Goal: Task Accomplishment & Management: Manage account settings

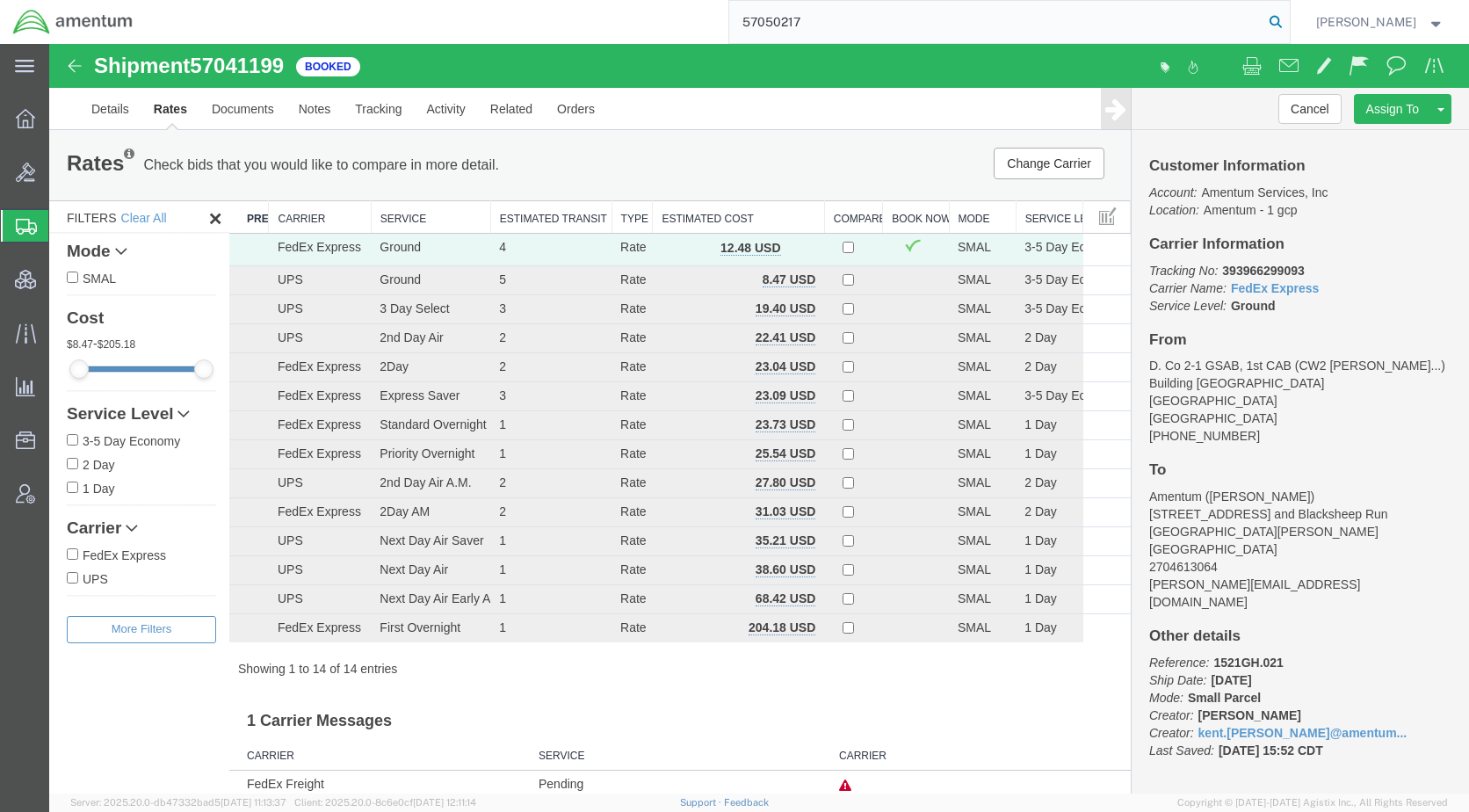
type input "57050217"
click at [1288, 17] on icon at bounding box center [1276, 22] width 25 height 25
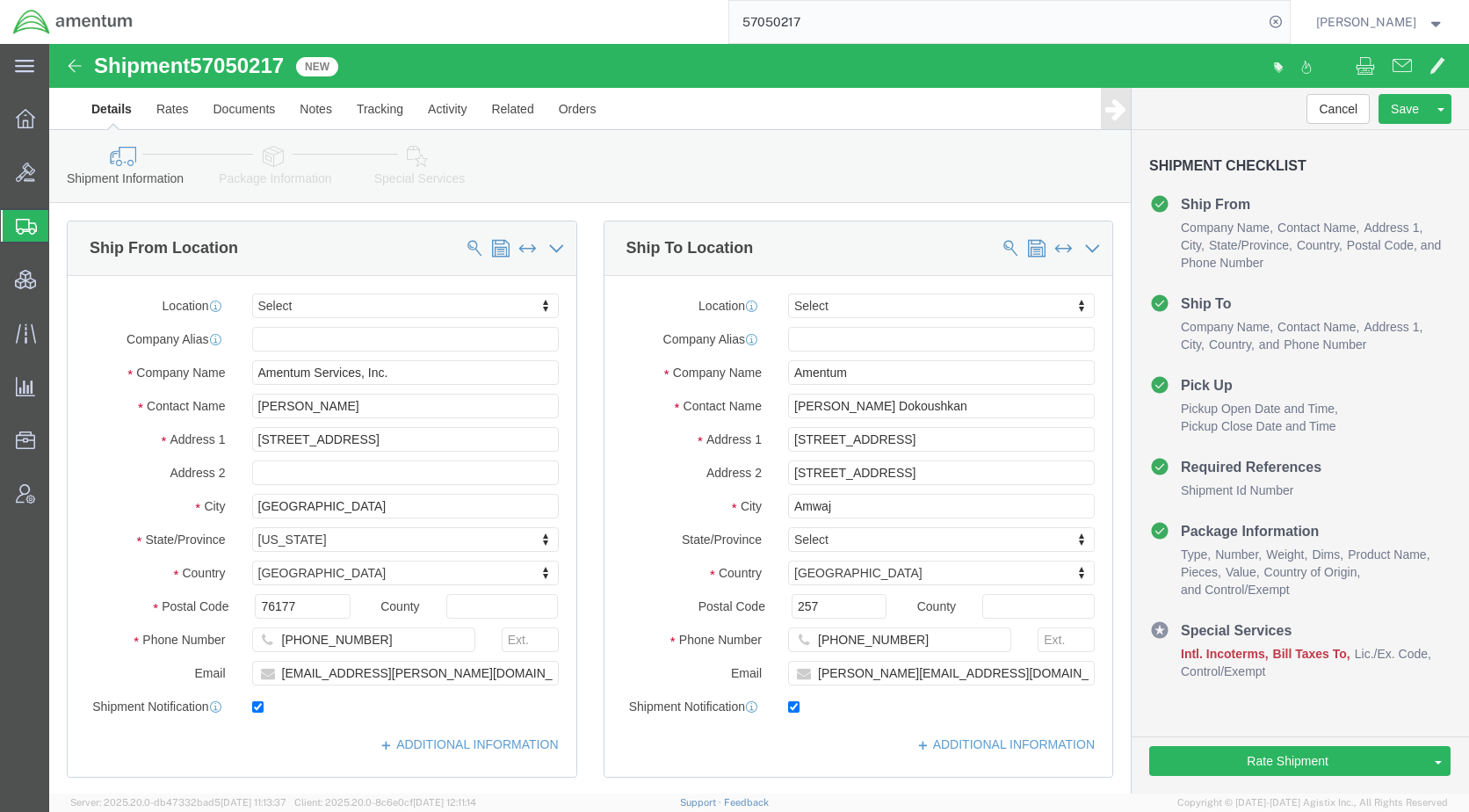
select select
click icon
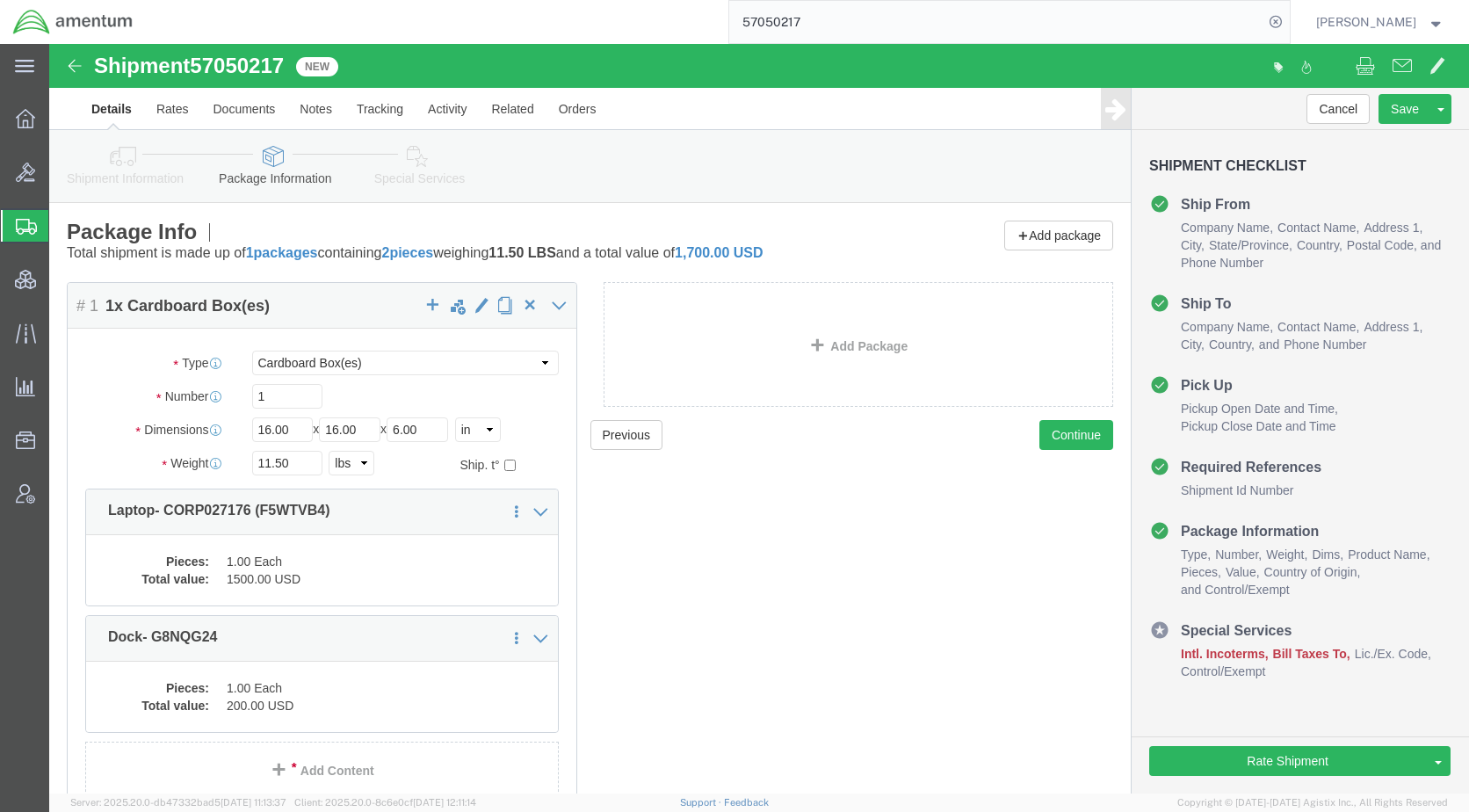
click icon
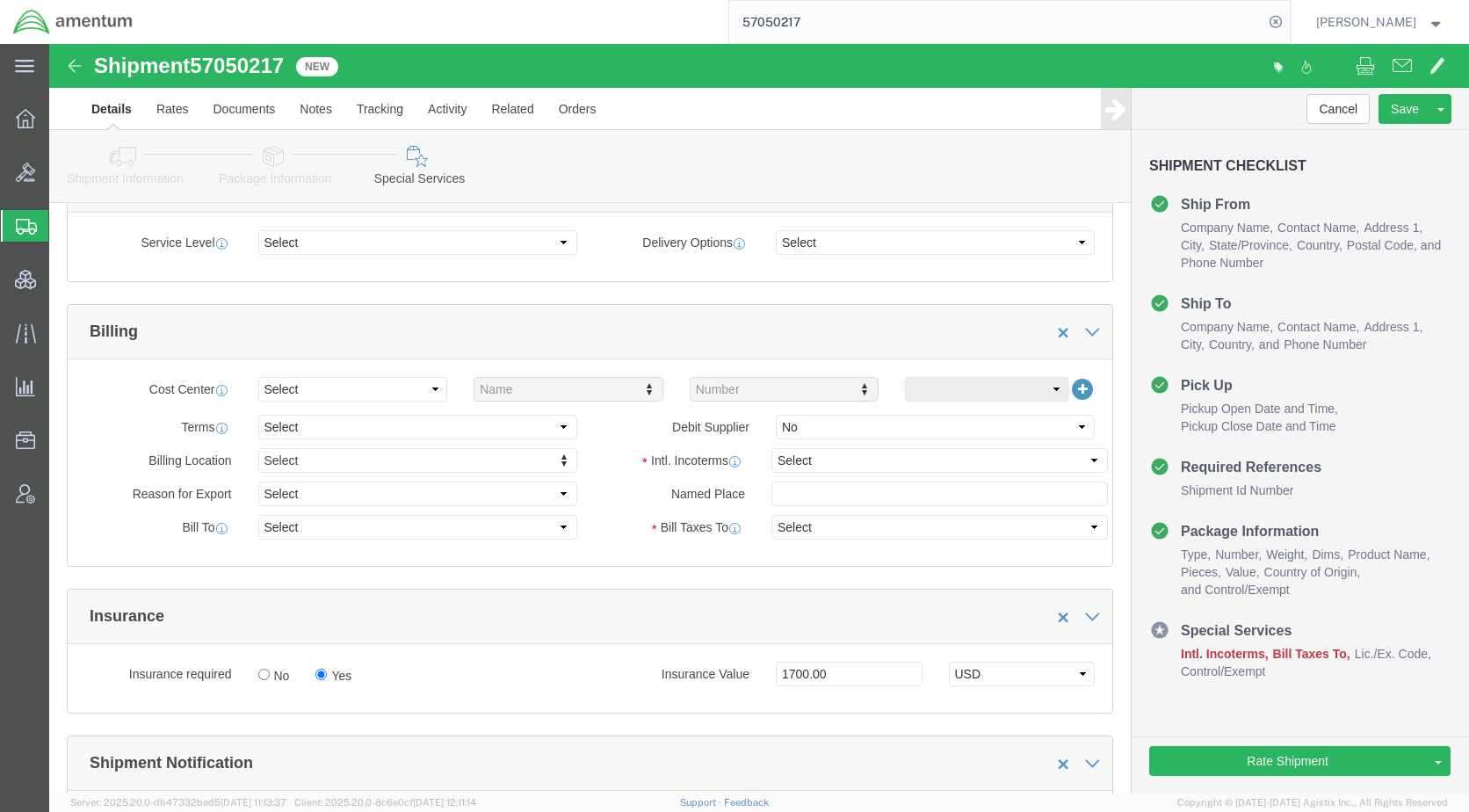
scroll to position [791, 0]
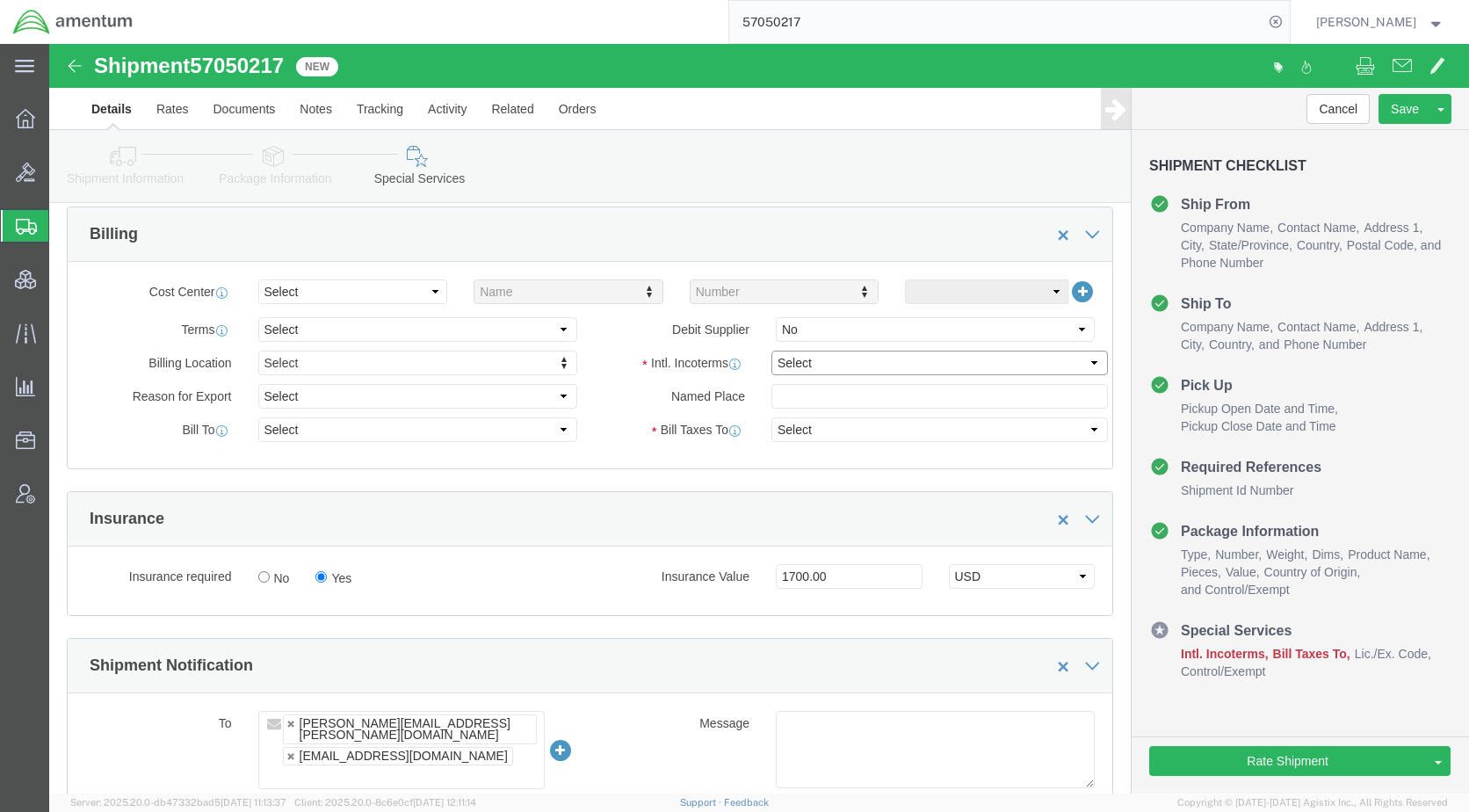
click select "Select Carriage Insurance Paid Carriage Paid To Cost and Freight Cost Insurance…"
select select "DDP"
click select "Select Carriage Insurance Paid Carriage Paid To Cost and Freight Cost Insurance…"
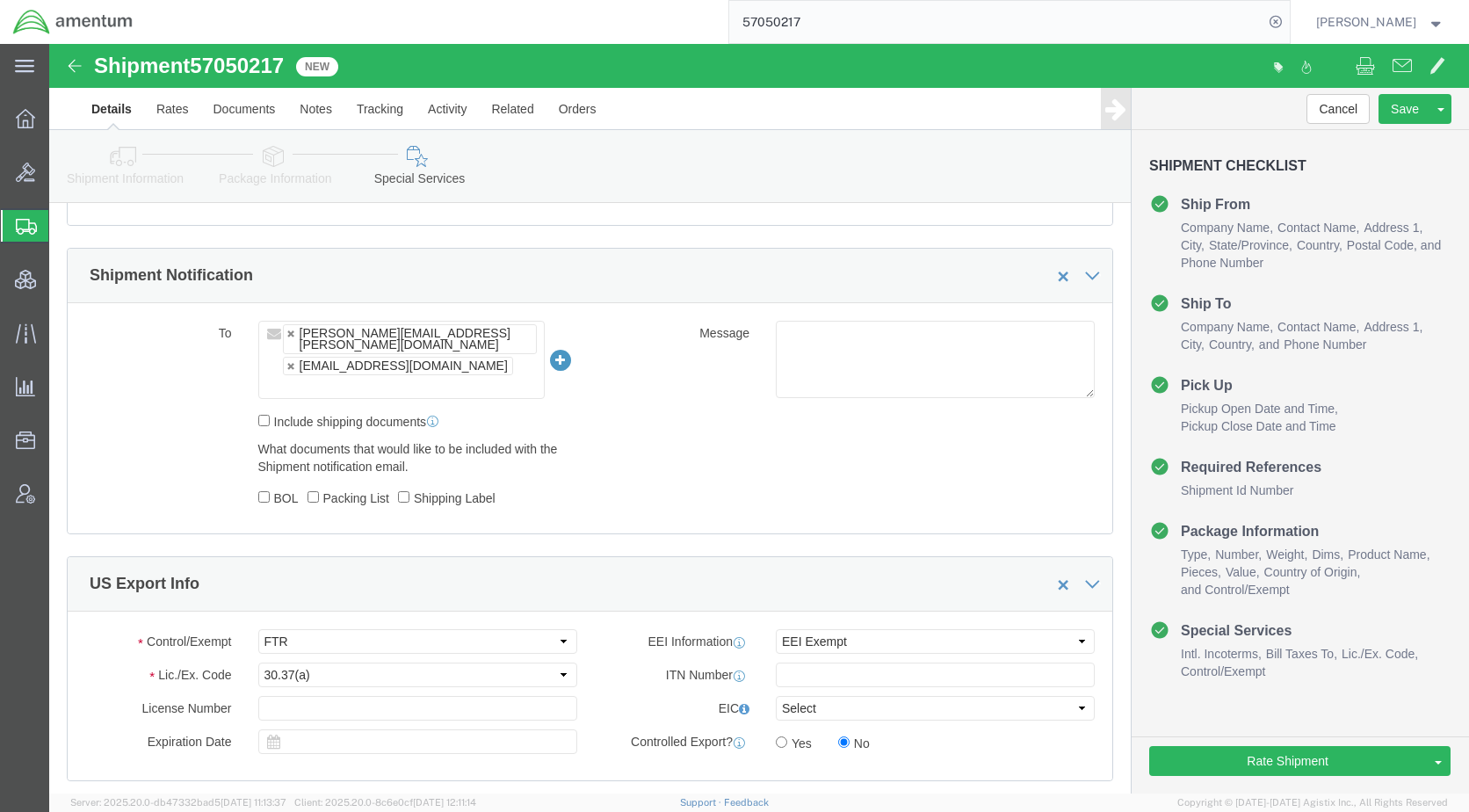
scroll to position [1230, 0]
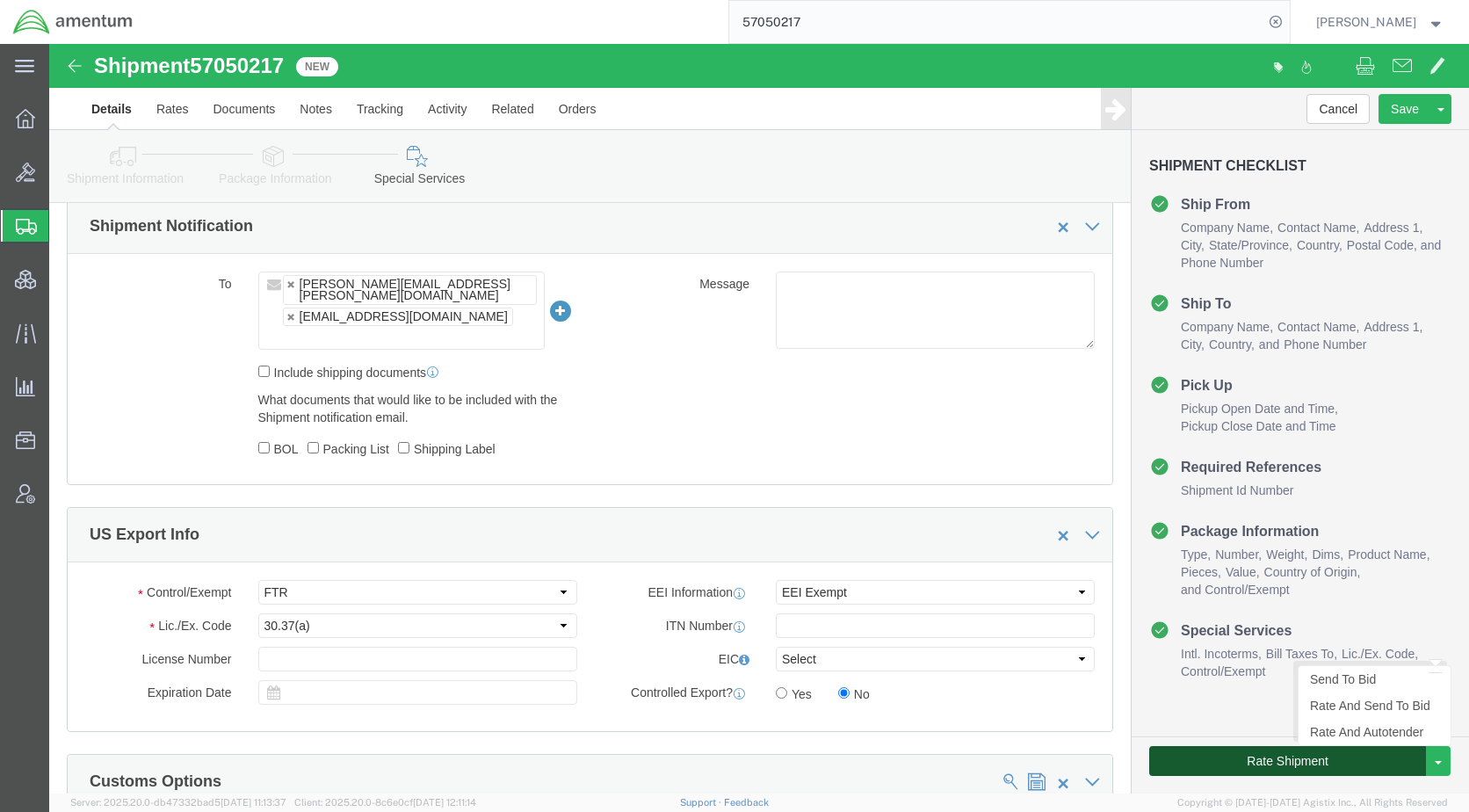
click button "Rate Shipment"
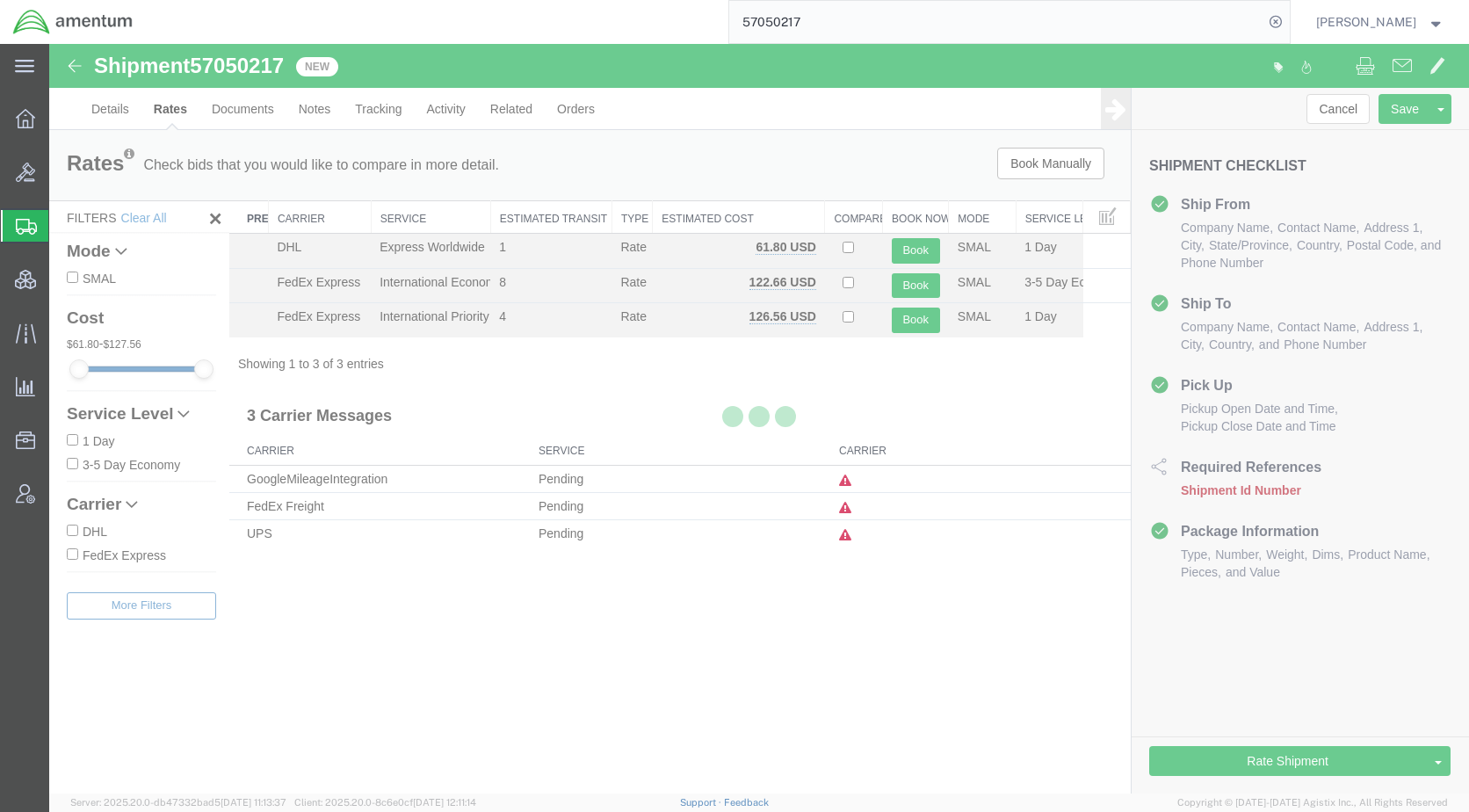
scroll to position [0, 0]
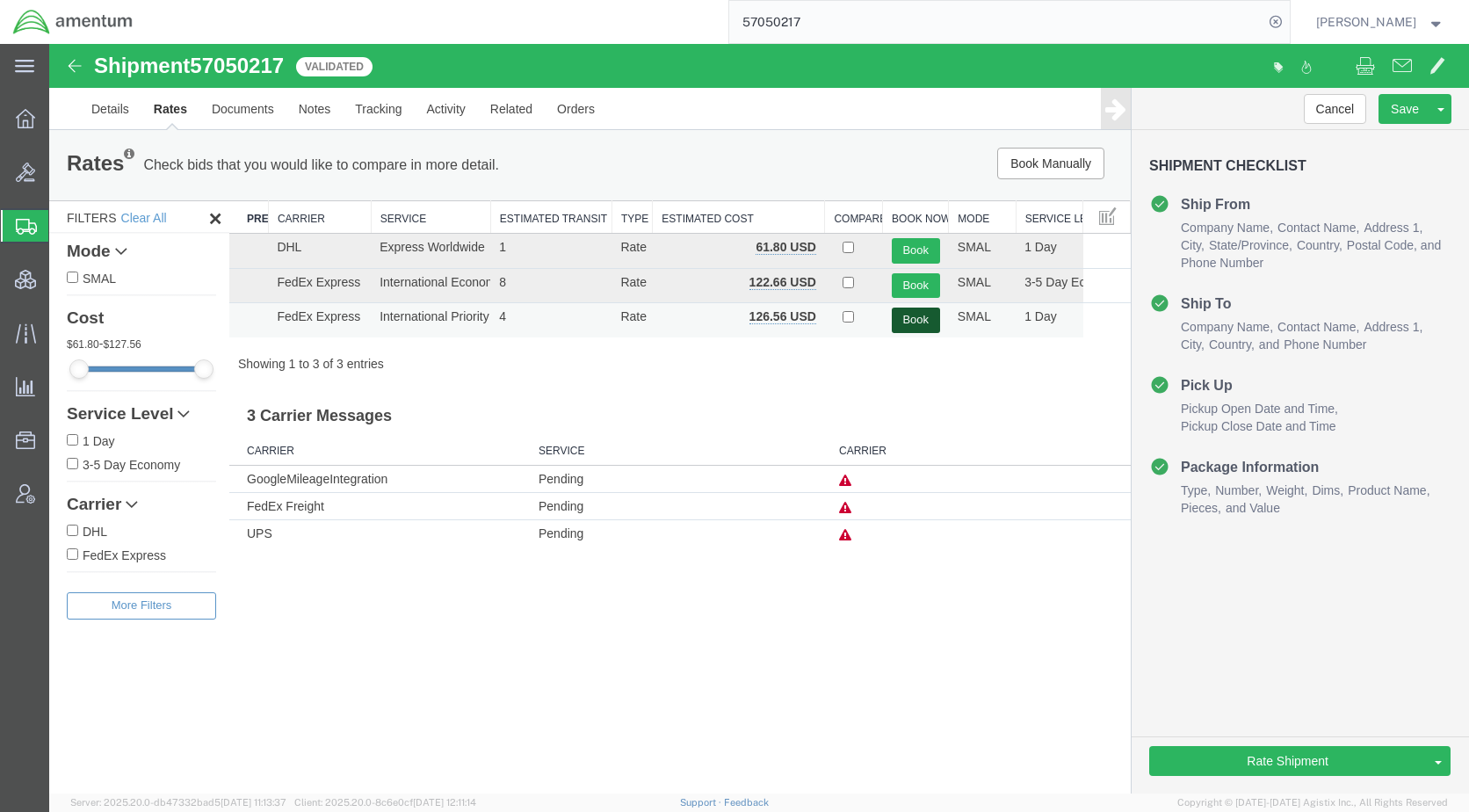
click at [910, 319] on button "Book" at bounding box center [916, 320] width 49 height 26
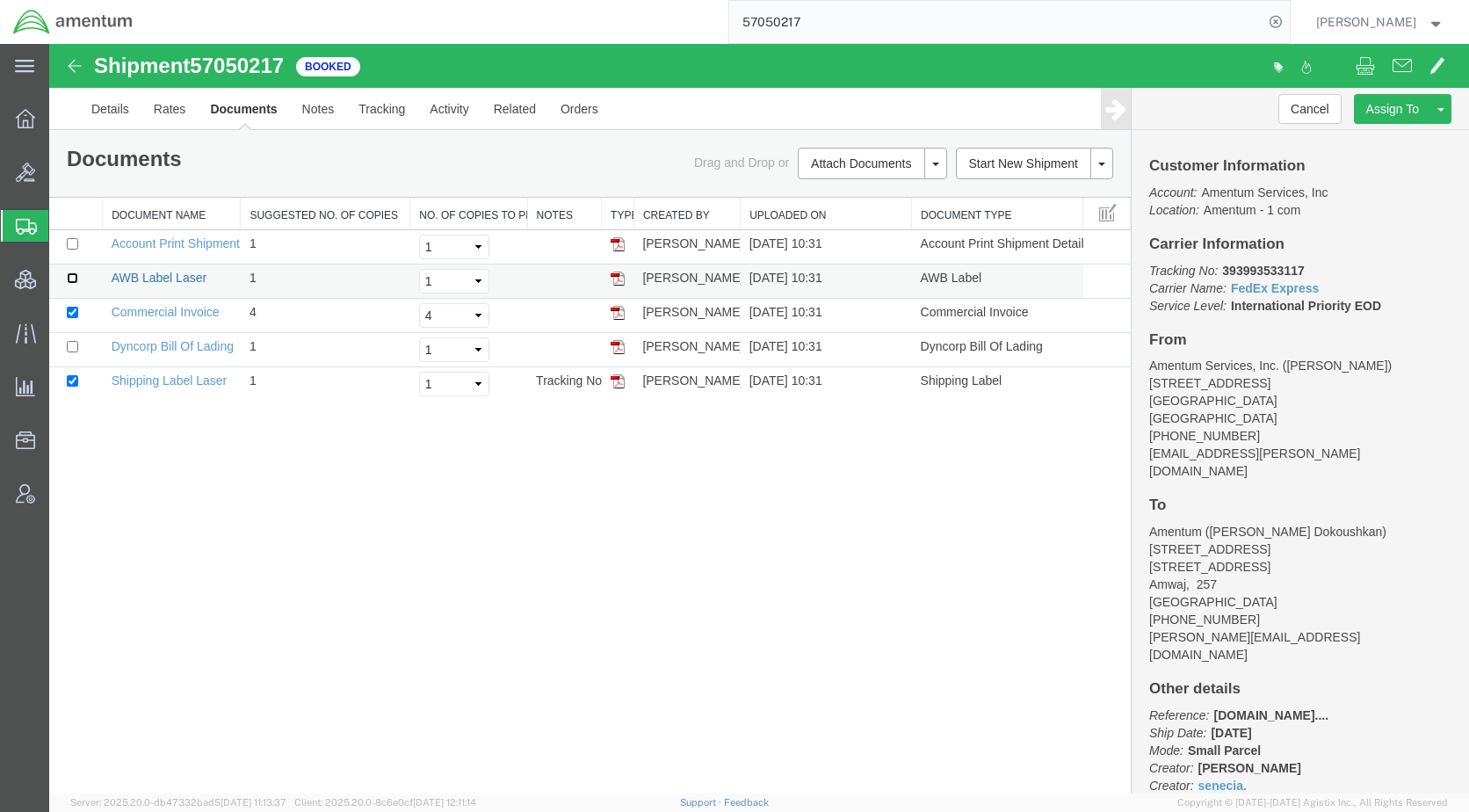
drag, startPoint x: 69, startPoint y: 278, endPoint x: 116, endPoint y: 277, distance: 47.0
click at [69, 278] on input "checkbox" at bounding box center [72, 277] width 12 height 12
checkbox input "true"
drag, startPoint x: 877, startPoint y: 222, endPoint x: 885, endPoint y: 227, distance: 9.4
click at [49, 44] on link "Email Documents" at bounding box center [49, 44] width 0 height 0
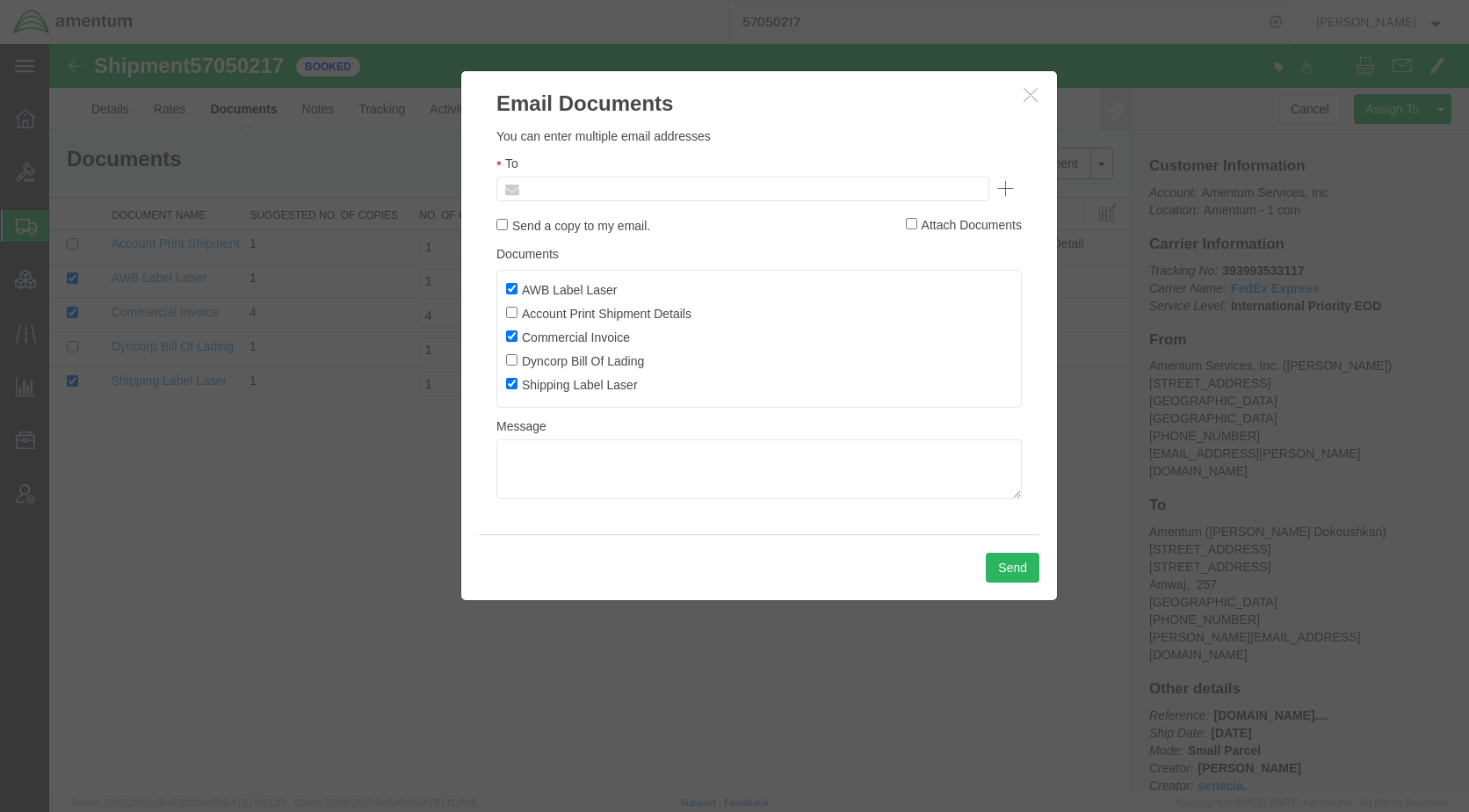
click at [673, 194] on input "text" at bounding box center [624, 189] width 206 height 23
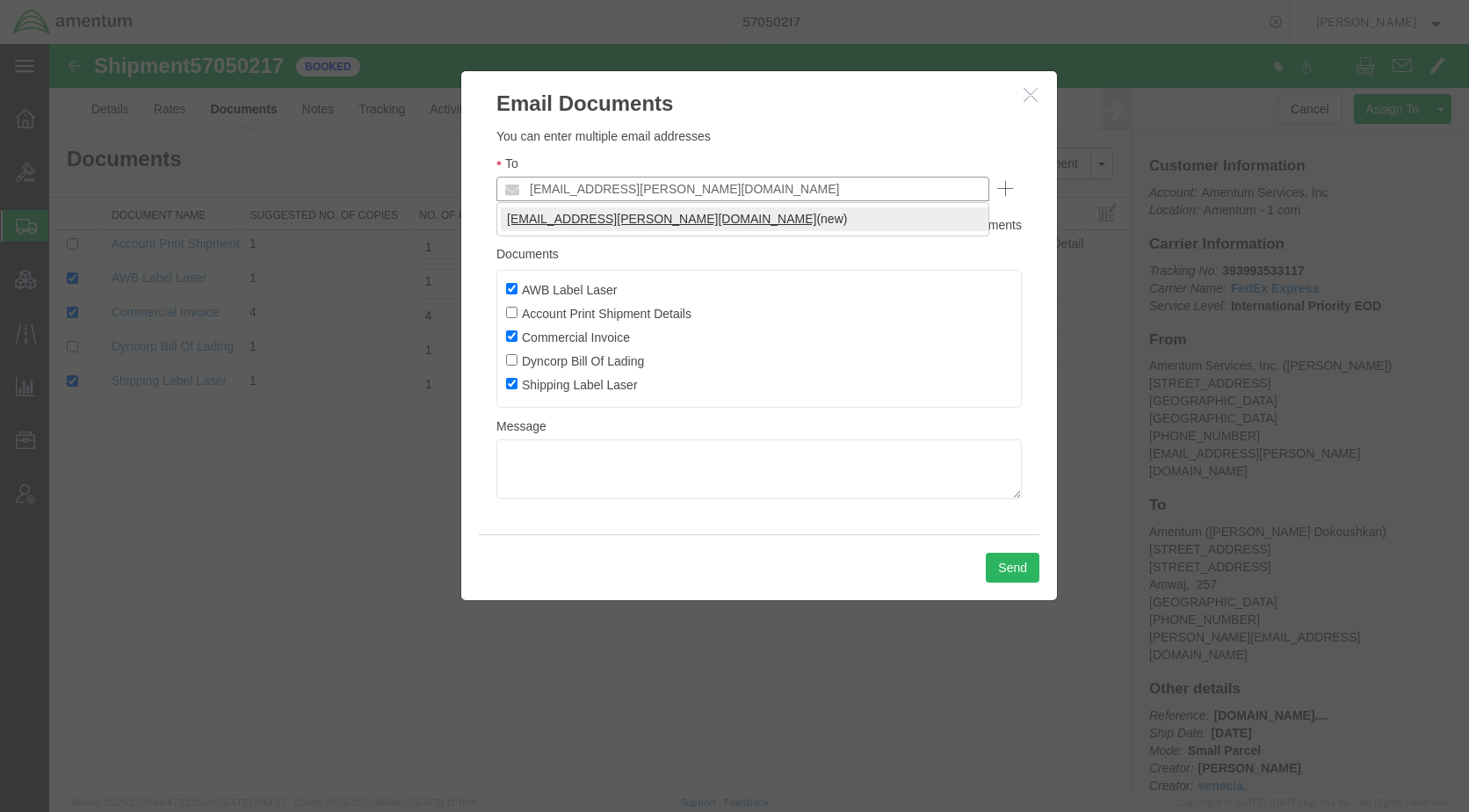
type input "[EMAIL_ADDRESS][PERSON_NAME][DOMAIN_NAME]"
click at [1004, 566] on button "Send" at bounding box center [1012, 567] width 53 height 30
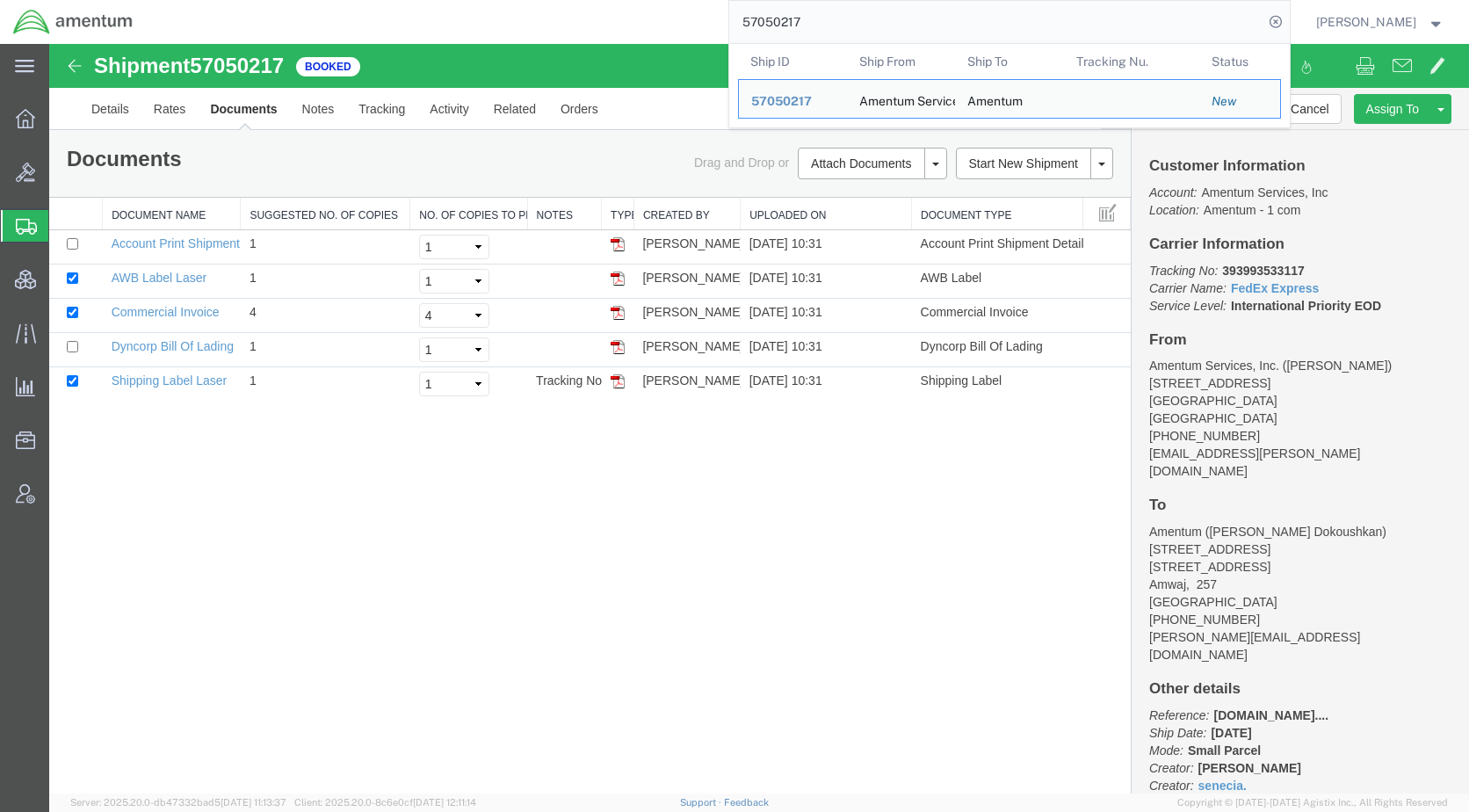
drag, startPoint x: 843, startPoint y: 32, endPoint x: 714, endPoint y: 32, distance: 129.0
click at [714, 32] on div "57050217 Ship ID Ship From Ship To Tracking Nu. Status Ship ID 57050217 Ship Fr…" at bounding box center [718, 22] width 1144 height 44
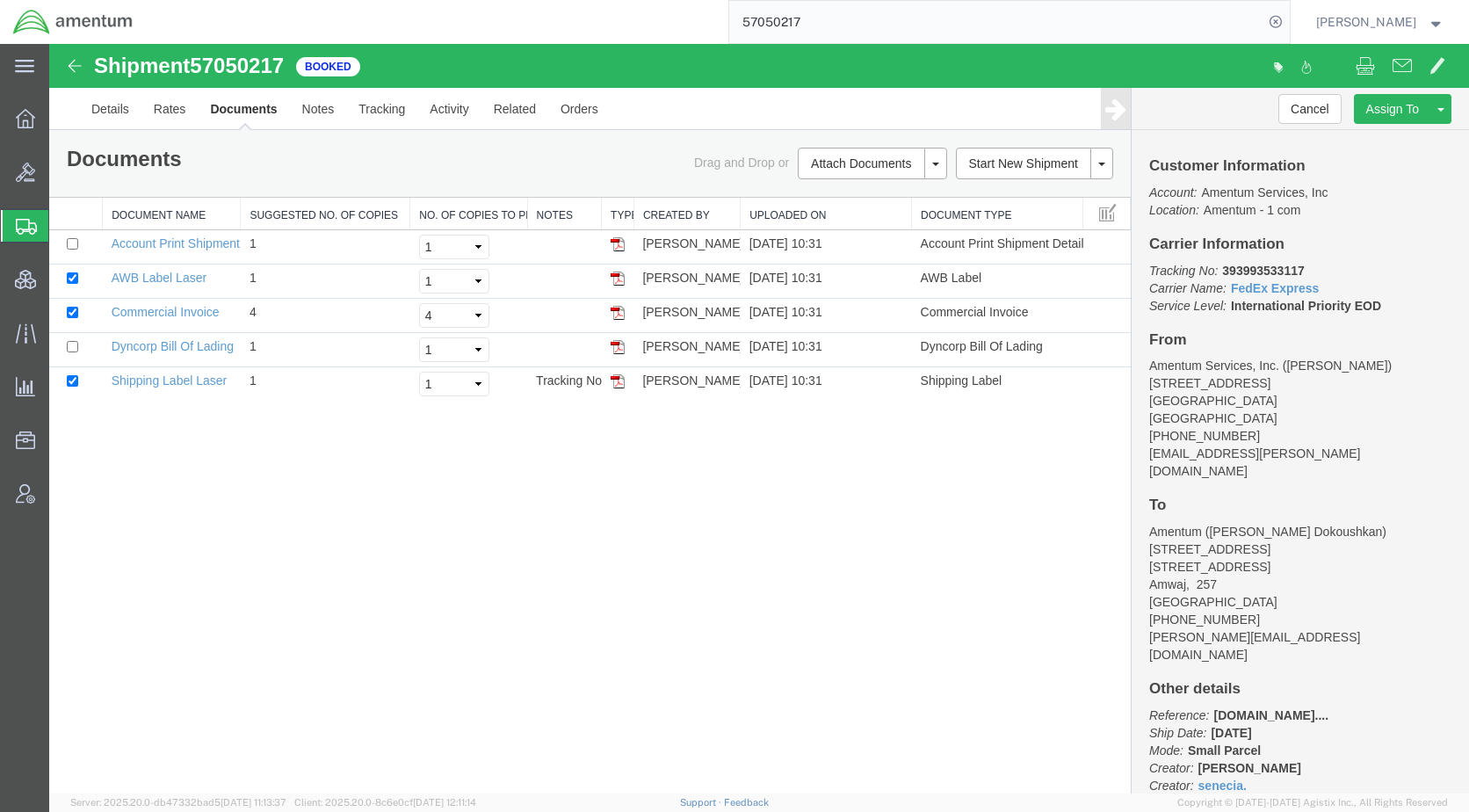
paste input "23349"
click at [1288, 21] on icon at bounding box center [1276, 22] width 25 height 25
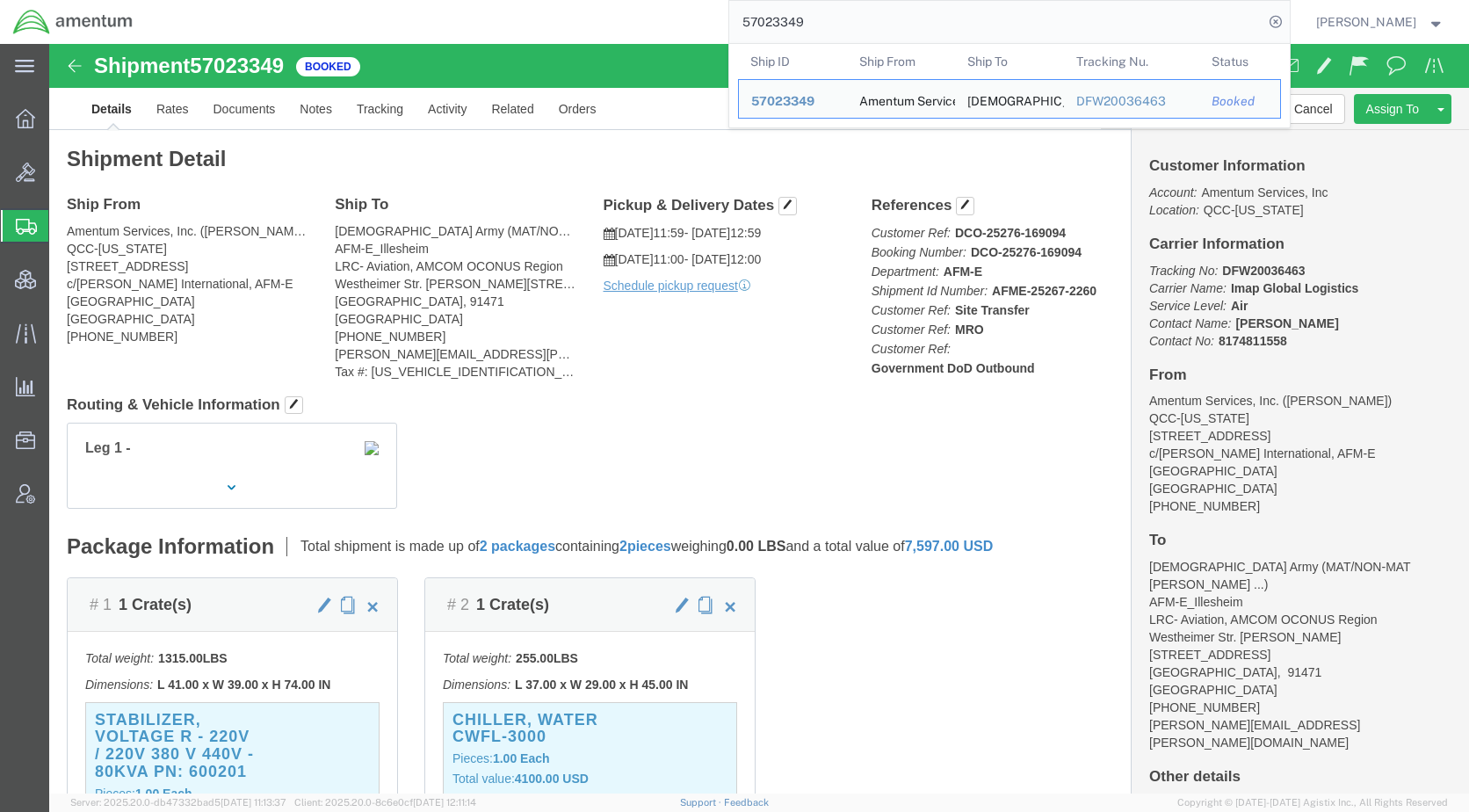
drag, startPoint x: 877, startPoint y: 24, endPoint x: 749, endPoint y: 24, distance: 128.0
click at [749, 24] on div "57023349 Ship ID Ship From Ship To Tracking Nu. Status Ship ID 57023349 Ship Fr…" at bounding box center [718, 22] width 1144 height 44
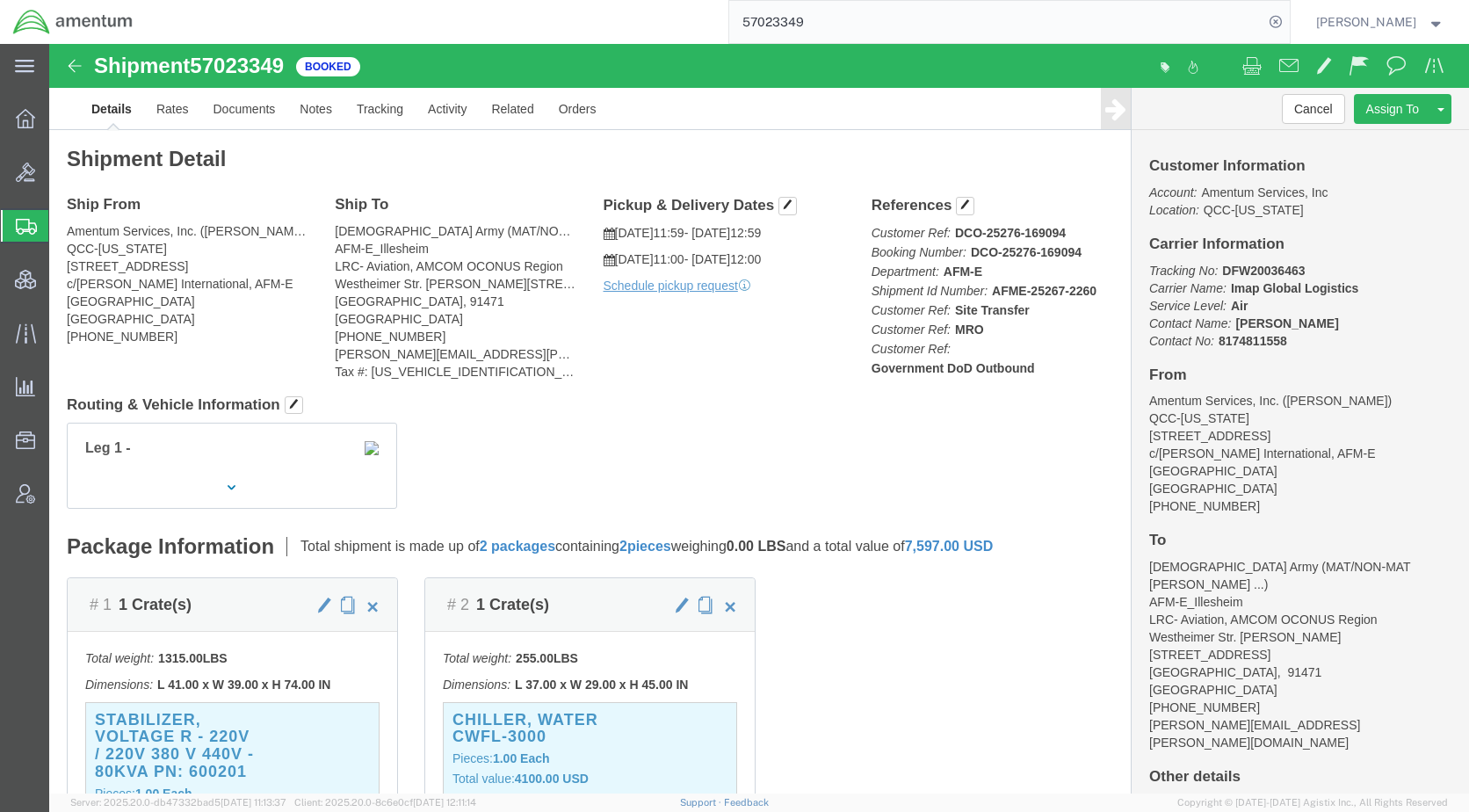
paste input "4855"
type input "57048559"
click at [1288, 26] on icon at bounding box center [1276, 22] width 25 height 25
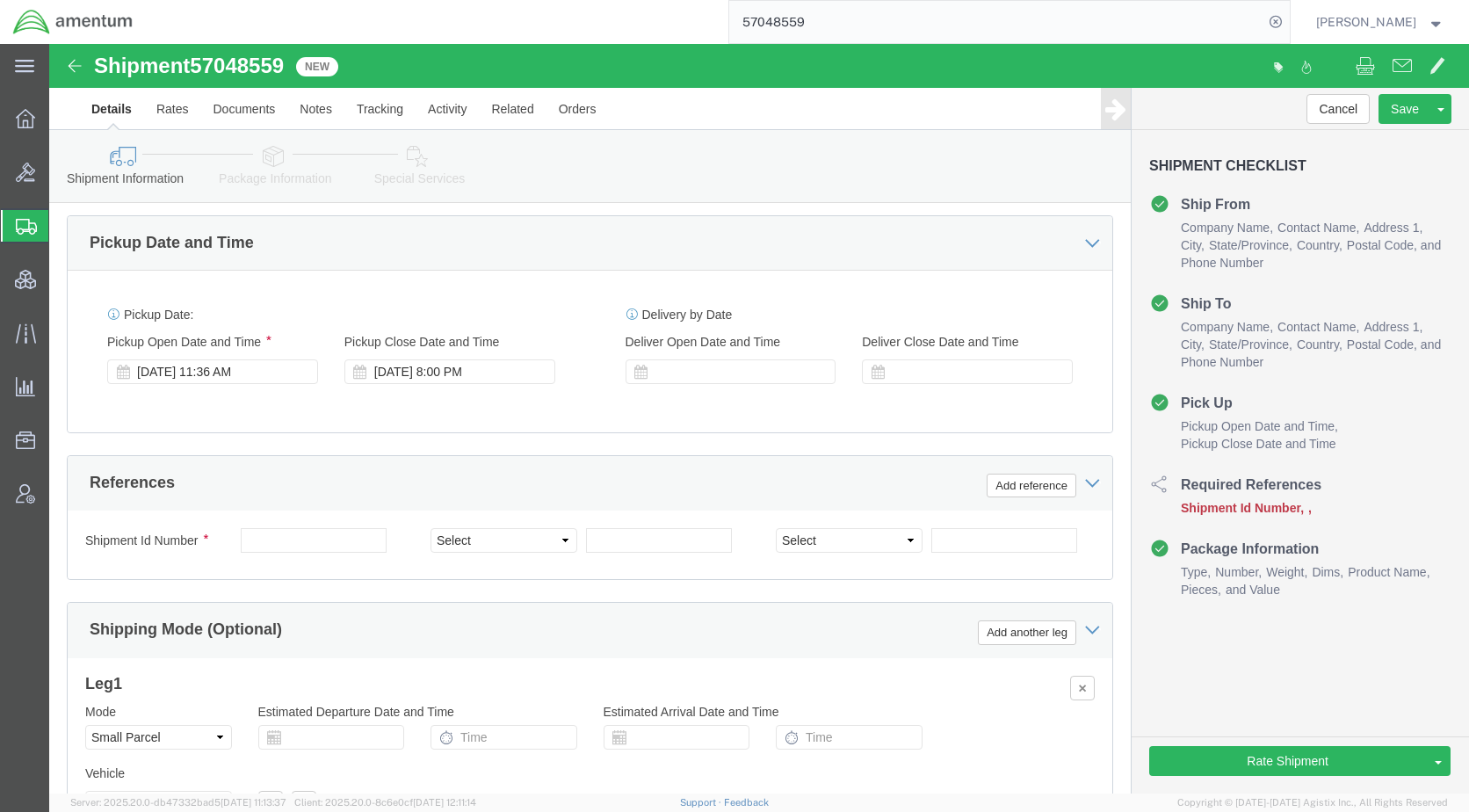
scroll to position [966, 0]
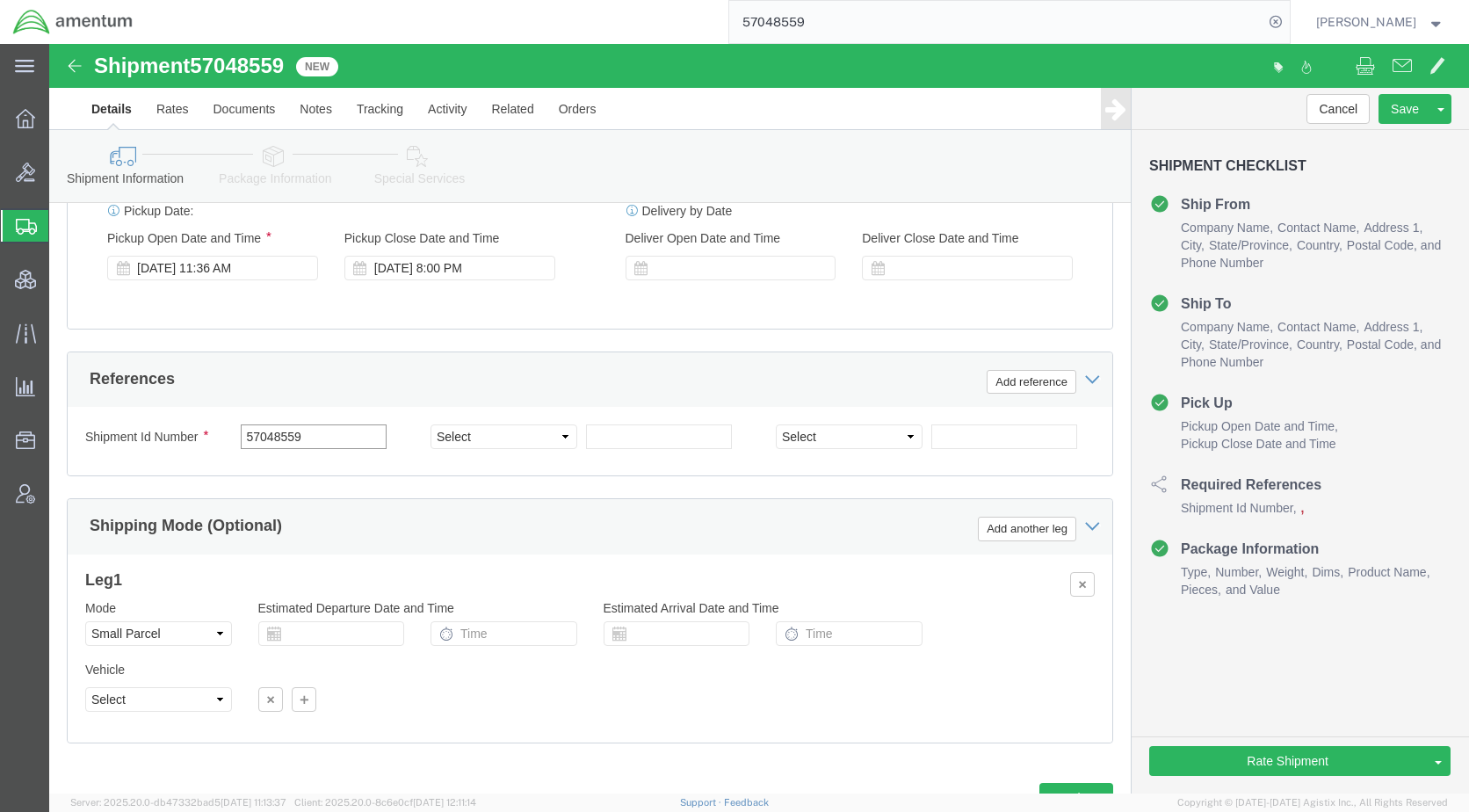
type input "57048559"
click div "Shipment Information Package Information Special Services Loading Routing"
click icon
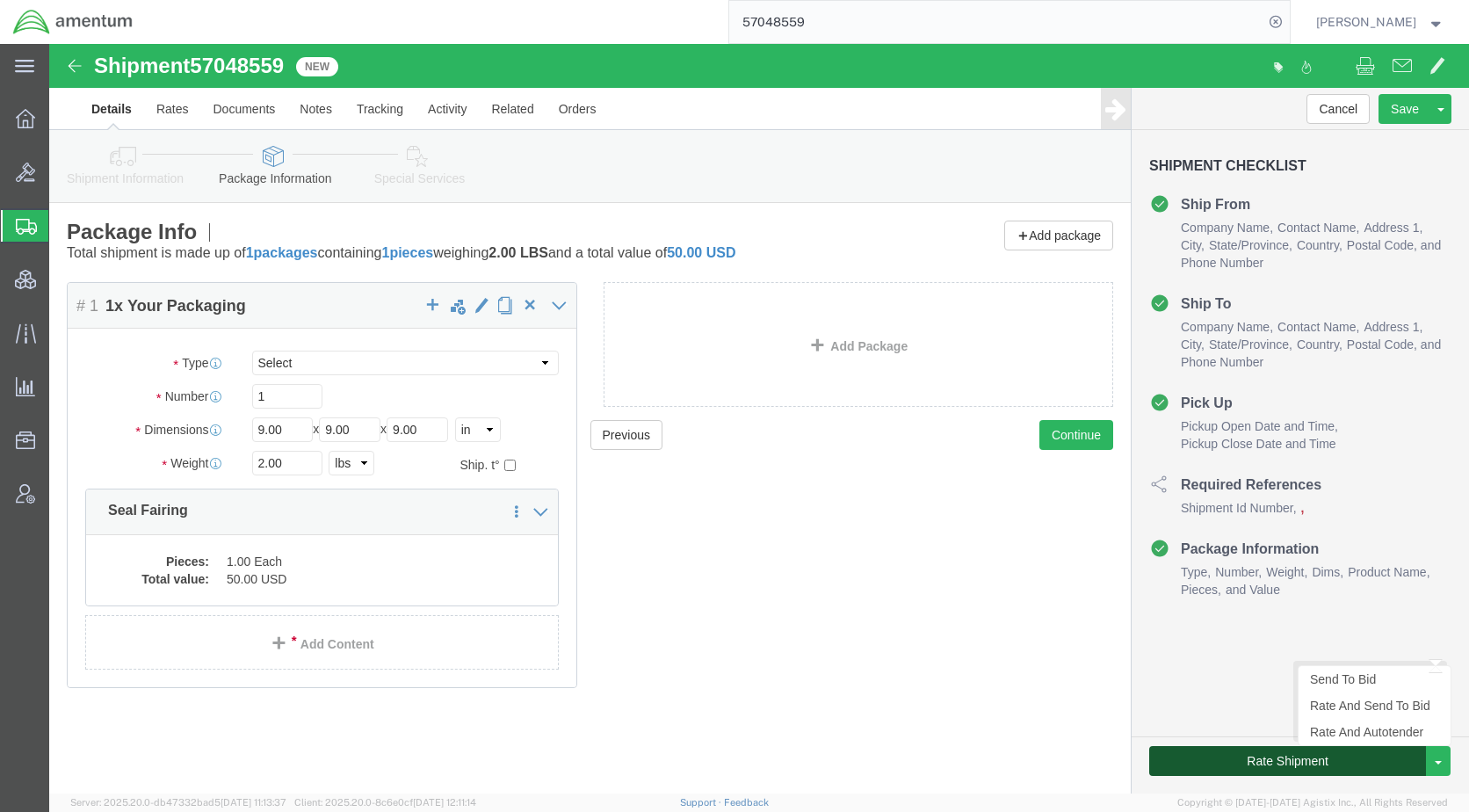
click button "Rate Shipment"
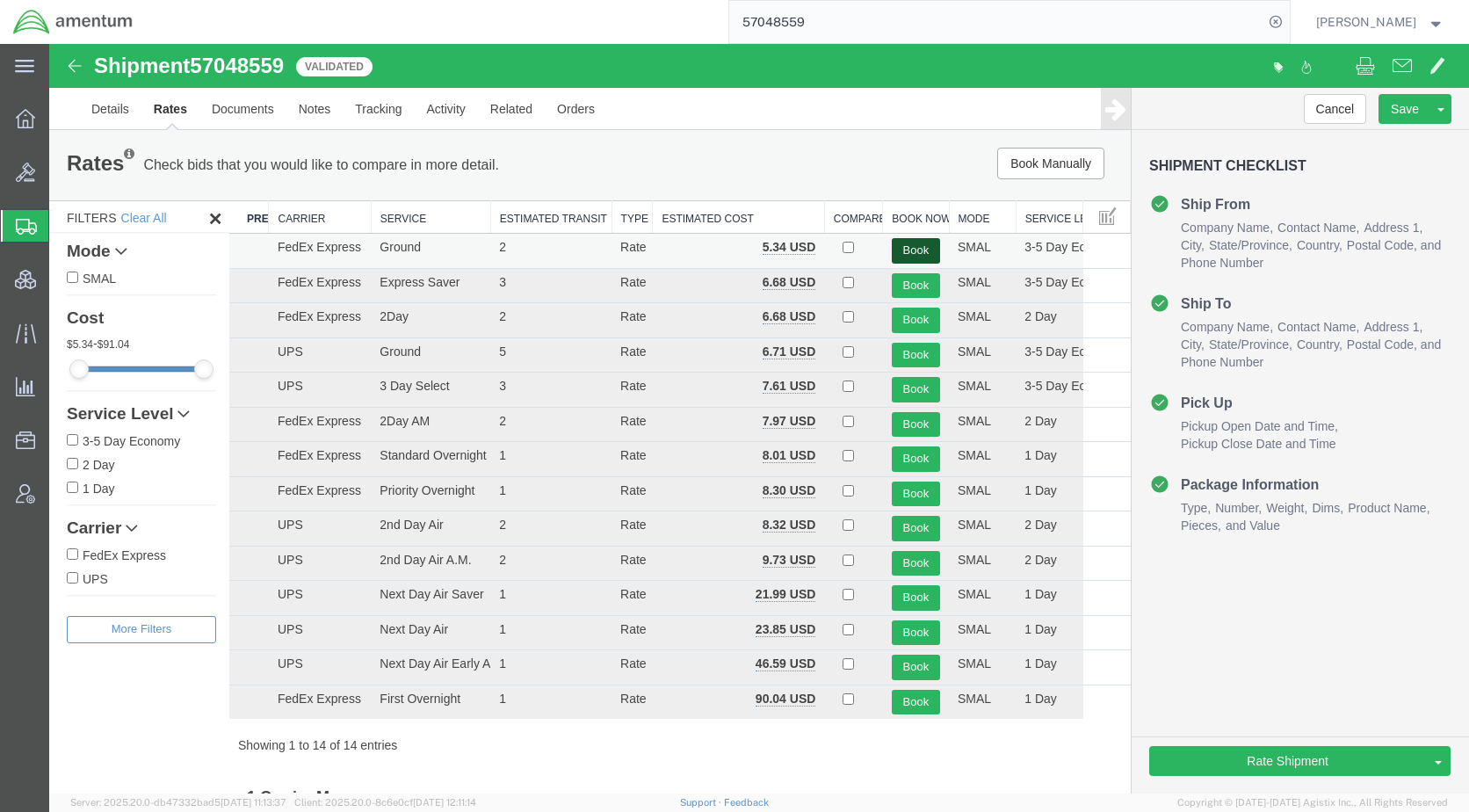
click at [906, 248] on button "Book" at bounding box center [916, 251] width 49 height 26
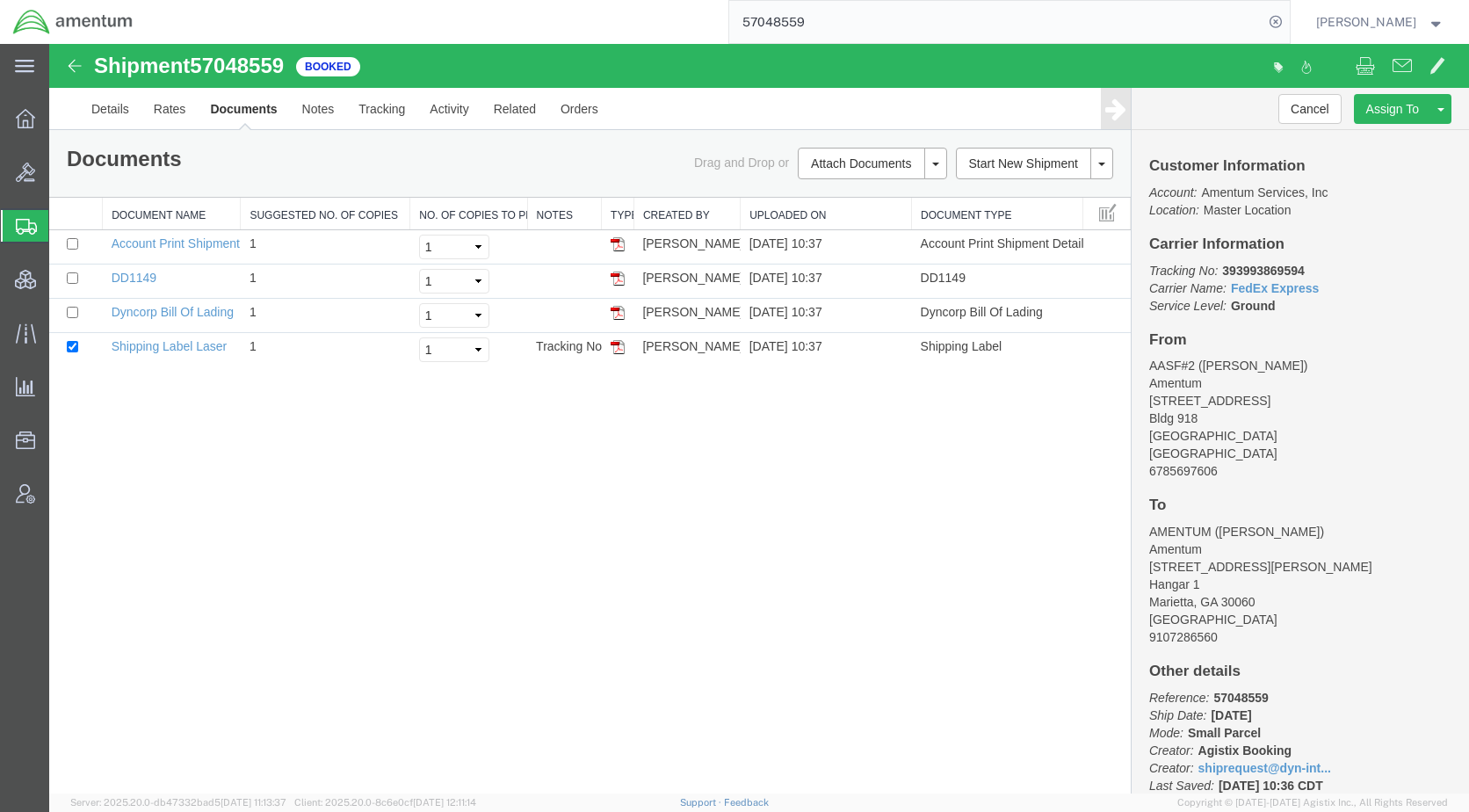
drag, startPoint x: 624, startPoint y: 582, endPoint x: 686, endPoint y: 439, distance: 155.9
click at [626, 574] on div "Shipment 57048559 4 of 4 Booked Details Rates Documents Notes Tracking Activity…" at bounding box center [758, 418] width 1419 height 749
click at [854, 215] on link "Email Documents" at bounding box center [870, 220] width 152 height 27
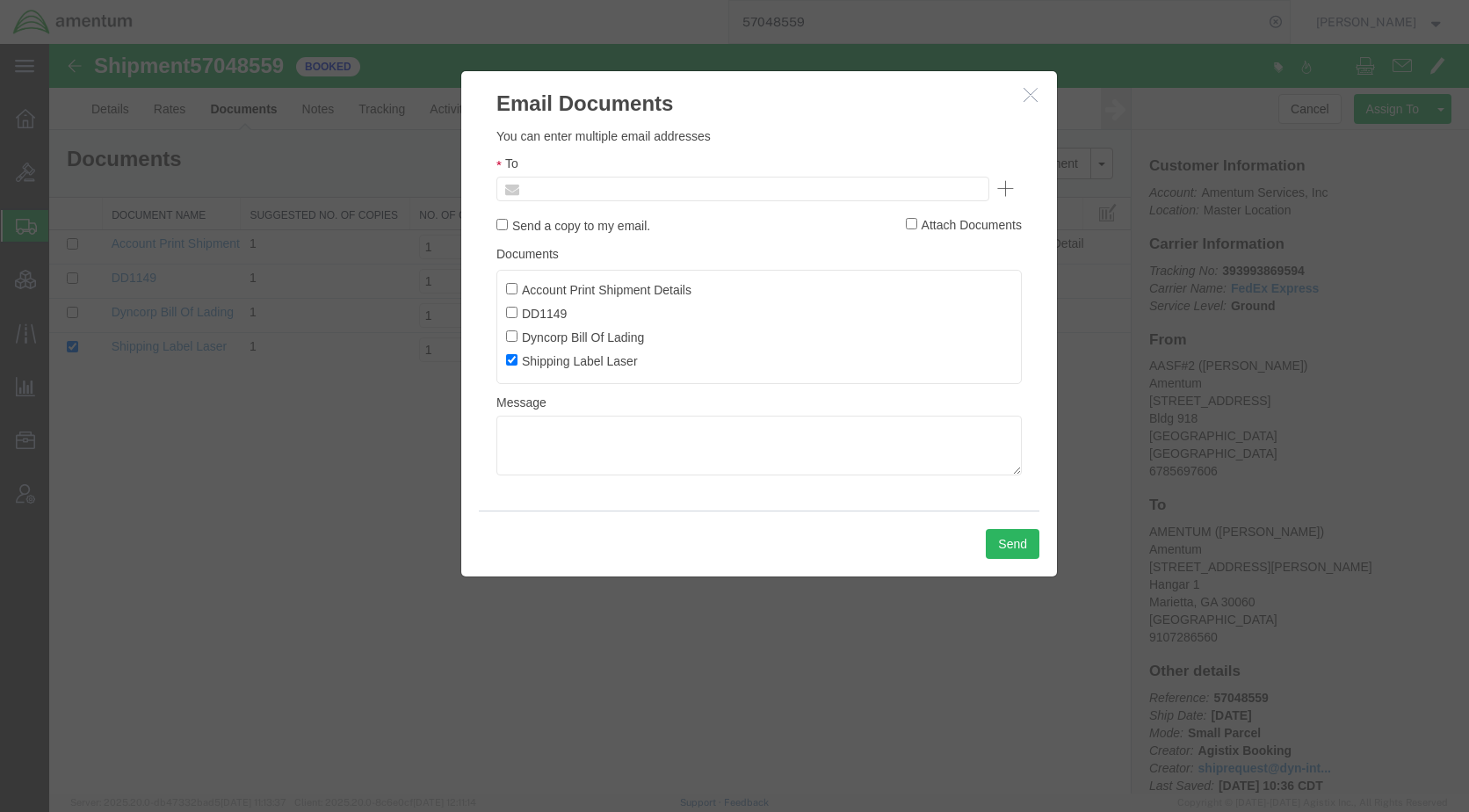
click at [570, 192] on input "text" at bounding box center [624, 189] width 206 height 23
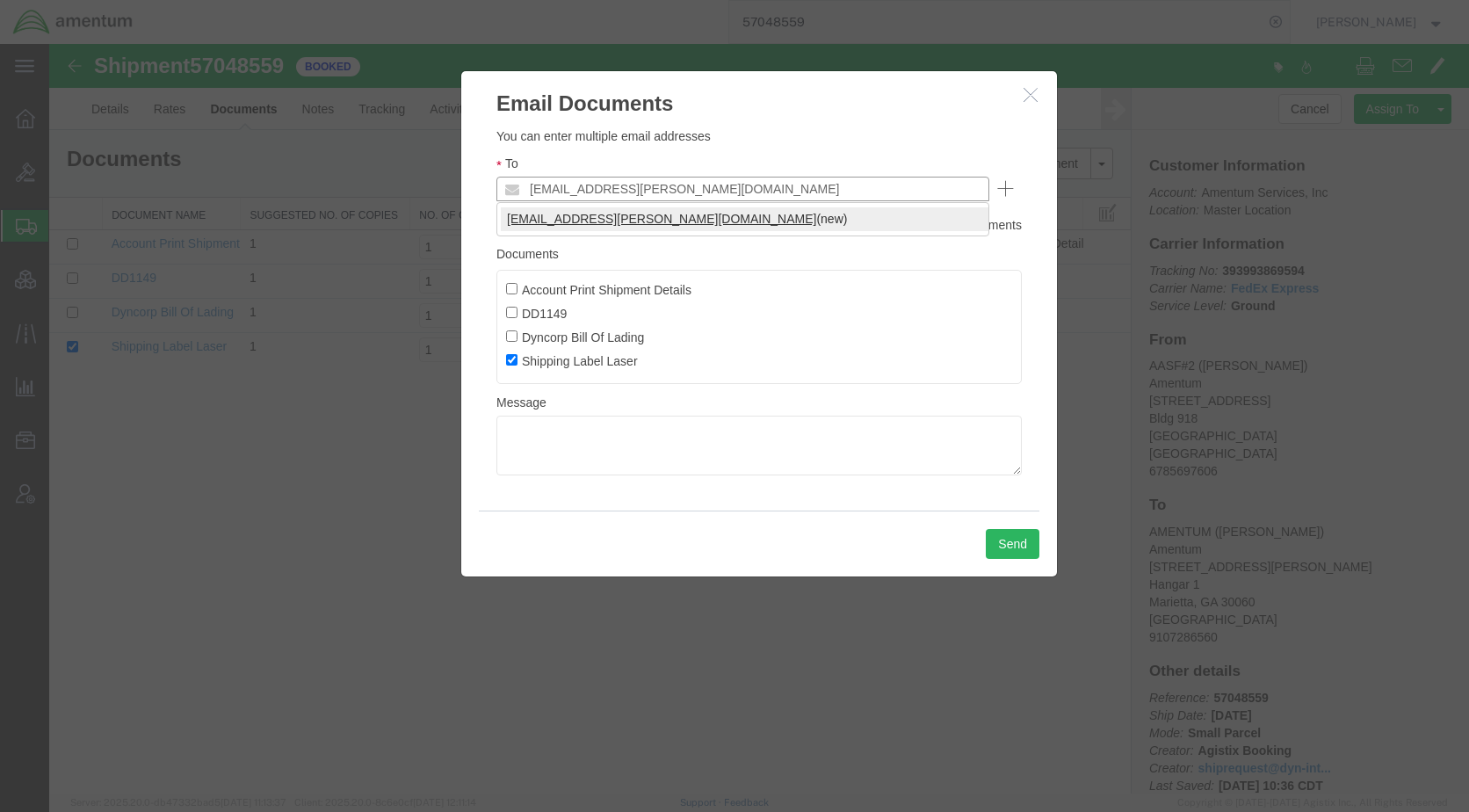
type input "[EMAIL_ADDRESS][PERSON_NAME][DOMAIN_NAME]"
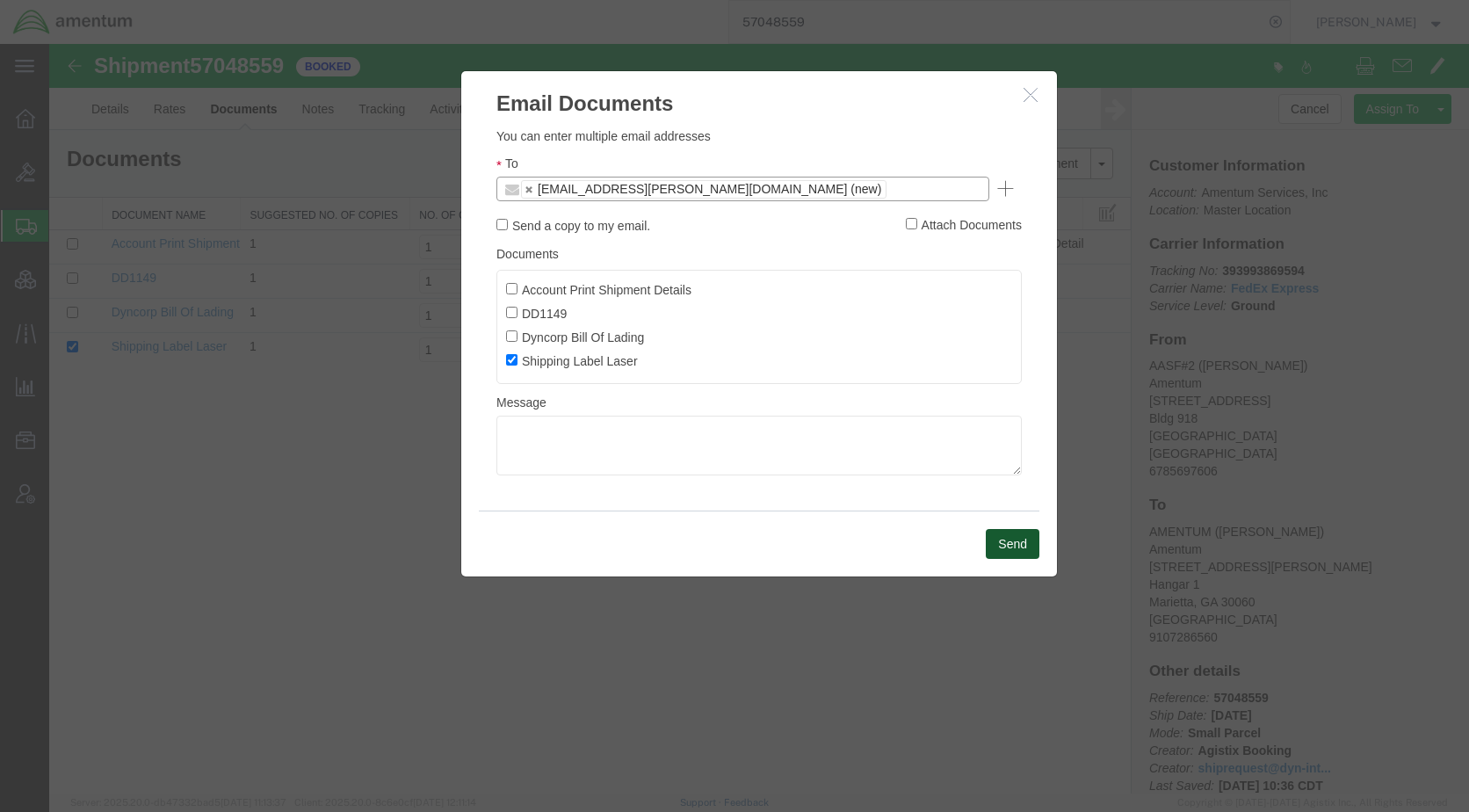
click at [1002, 543] on button "Send" at bounding box center [1012, 544] width 53 height 30
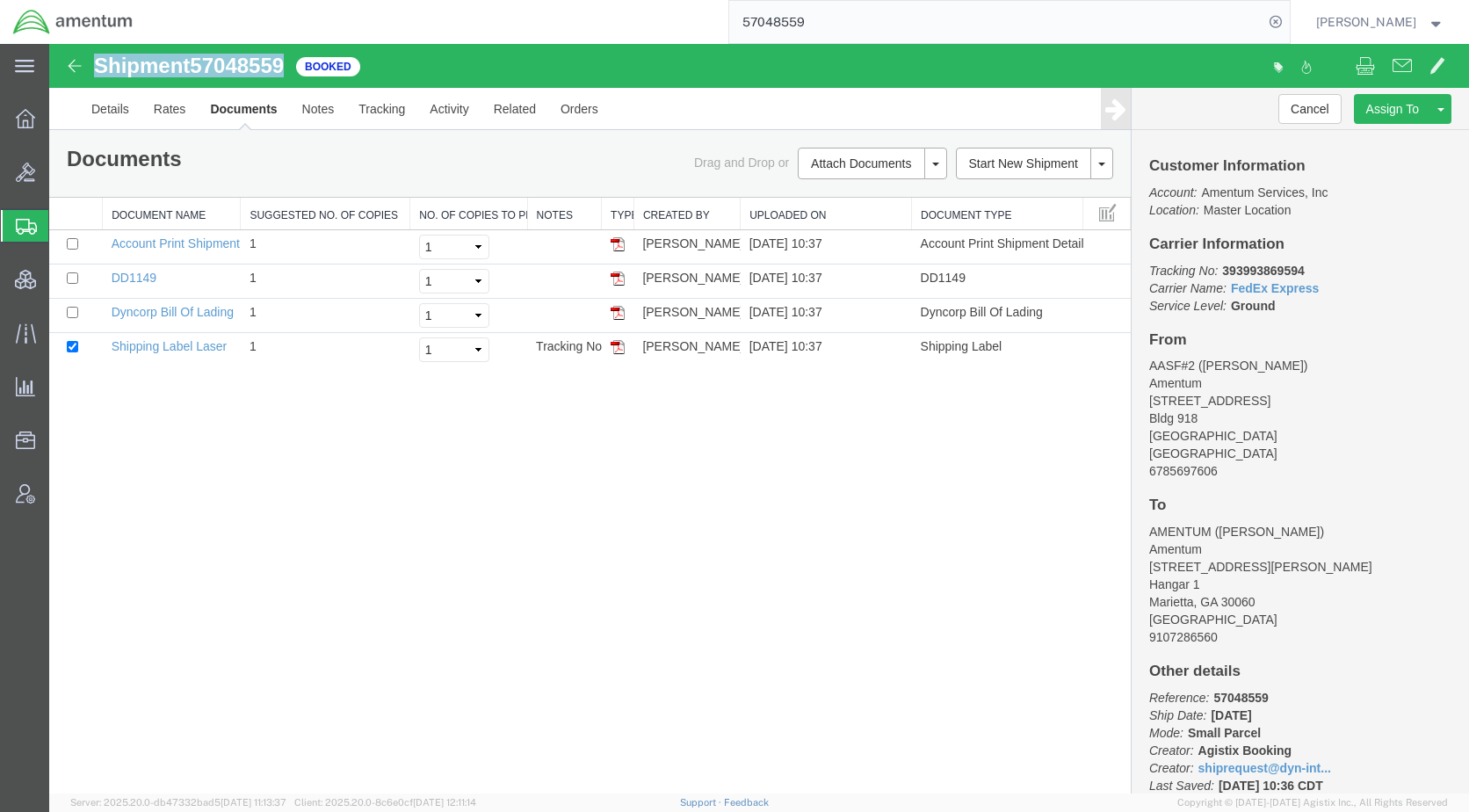
drag, startPoint x: 294, startPoint y: 73, endPoint x: 100, endPoint y: 64, distance: 194.2
click at [100, 64] on div "Shipment 57048559 4 of 4 Booked" at bounding box center [404, 71] width 708 height 34
copy h1 "Shipment 57048559"
click at [856, 215] on link "Email Documents" at bounding box center [870, 220] width 152 height 27
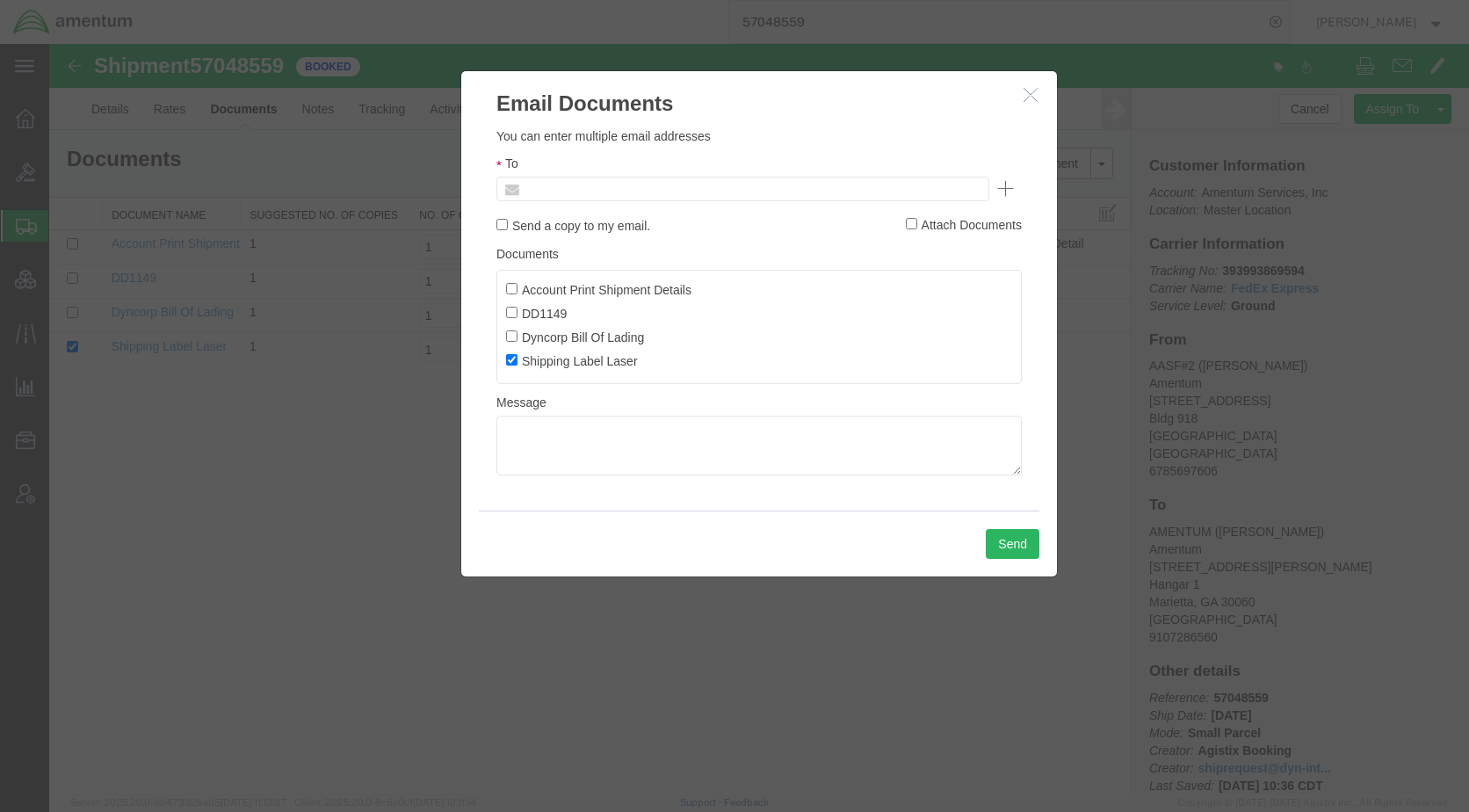
click at [668, 191] on input "text" at bounding box center [624, 189] width 206 height 23
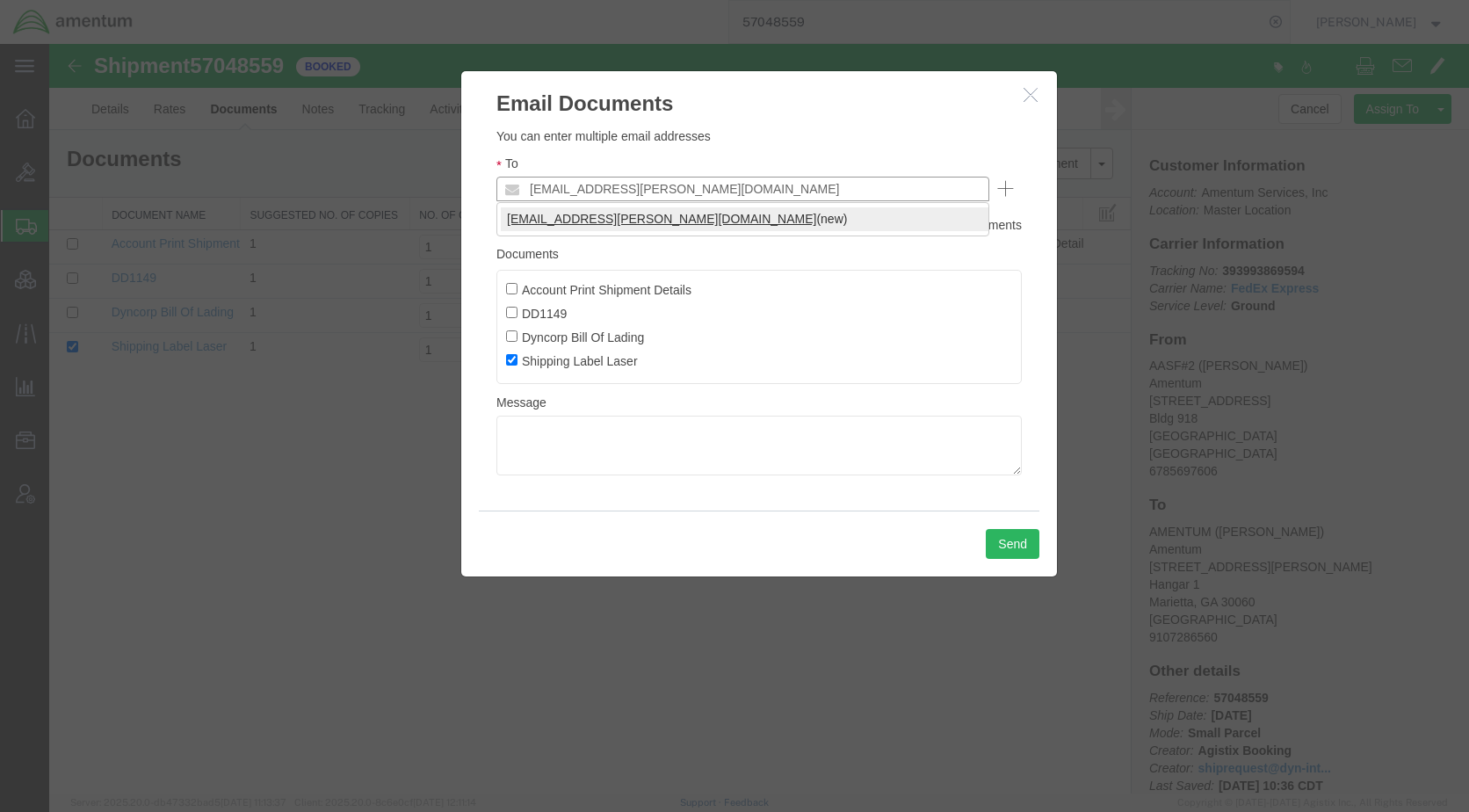
type input "[EMAIL_ADDRESS][PERSON_NAME][DOMAIN_NAME]"
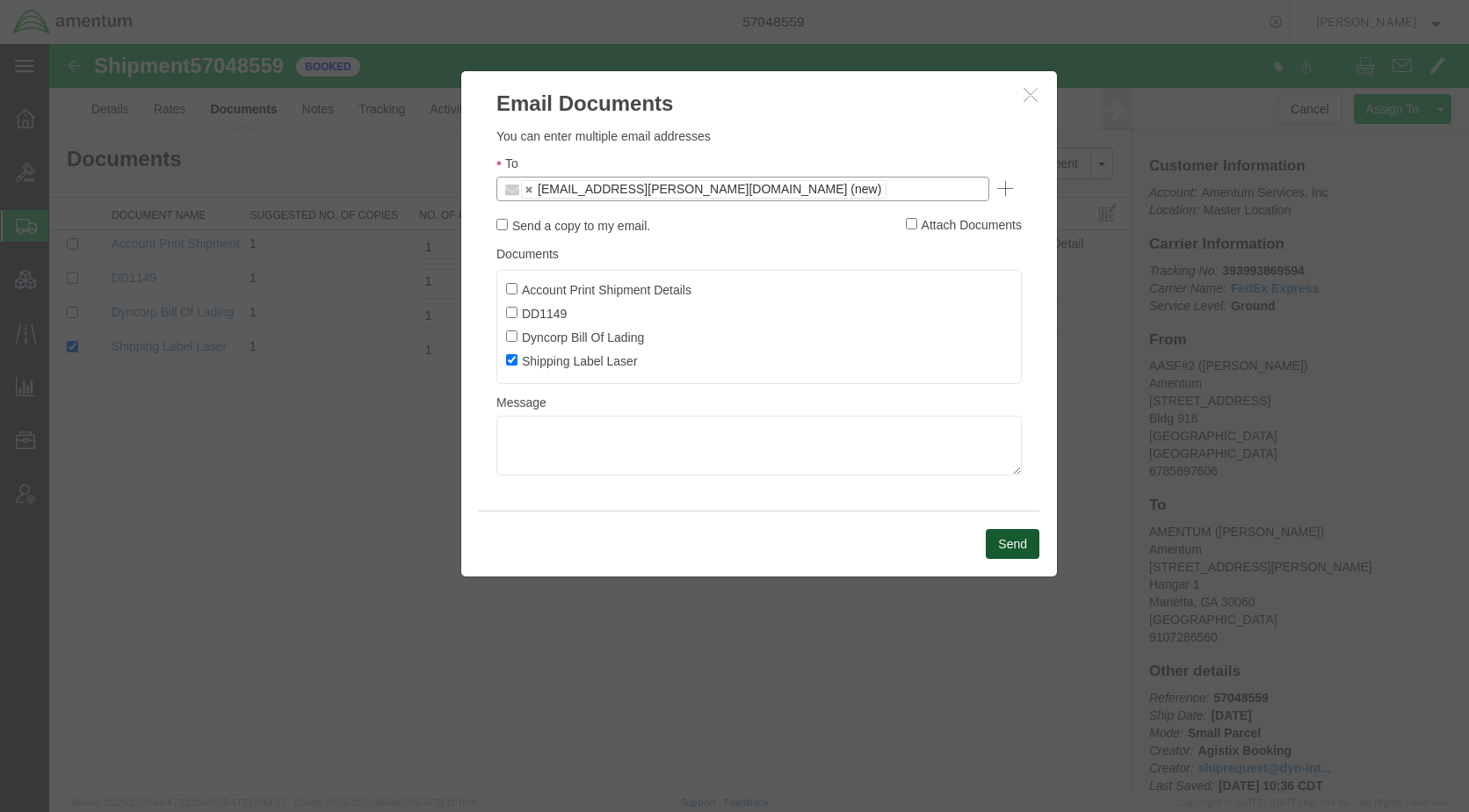
click at [1002, 544] on button "Send" at bounding box center [1012, 544] width 53 height 30
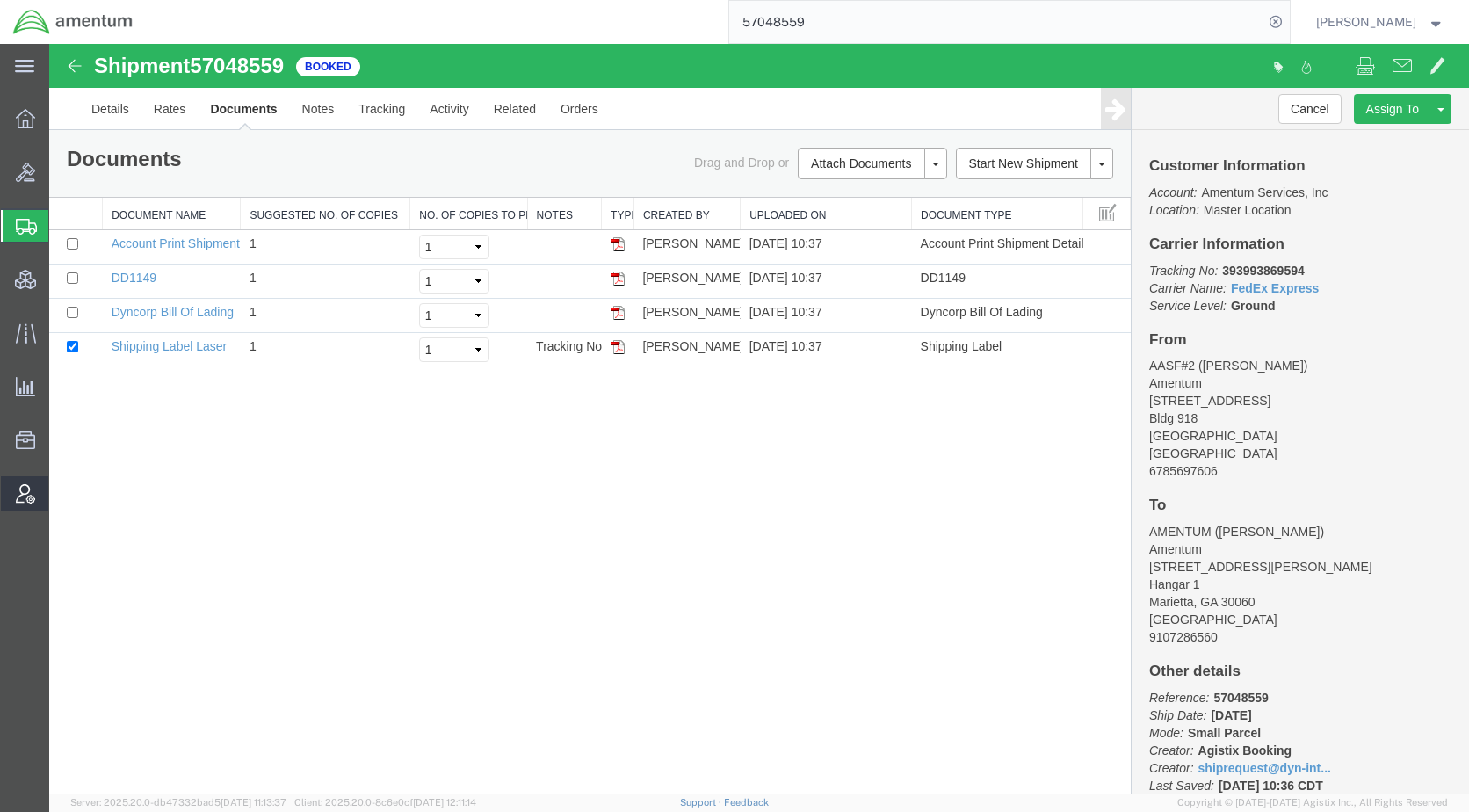
click at [60, 489] on span "Account Admin" at bounding box center [55, 494] width 12 height 35
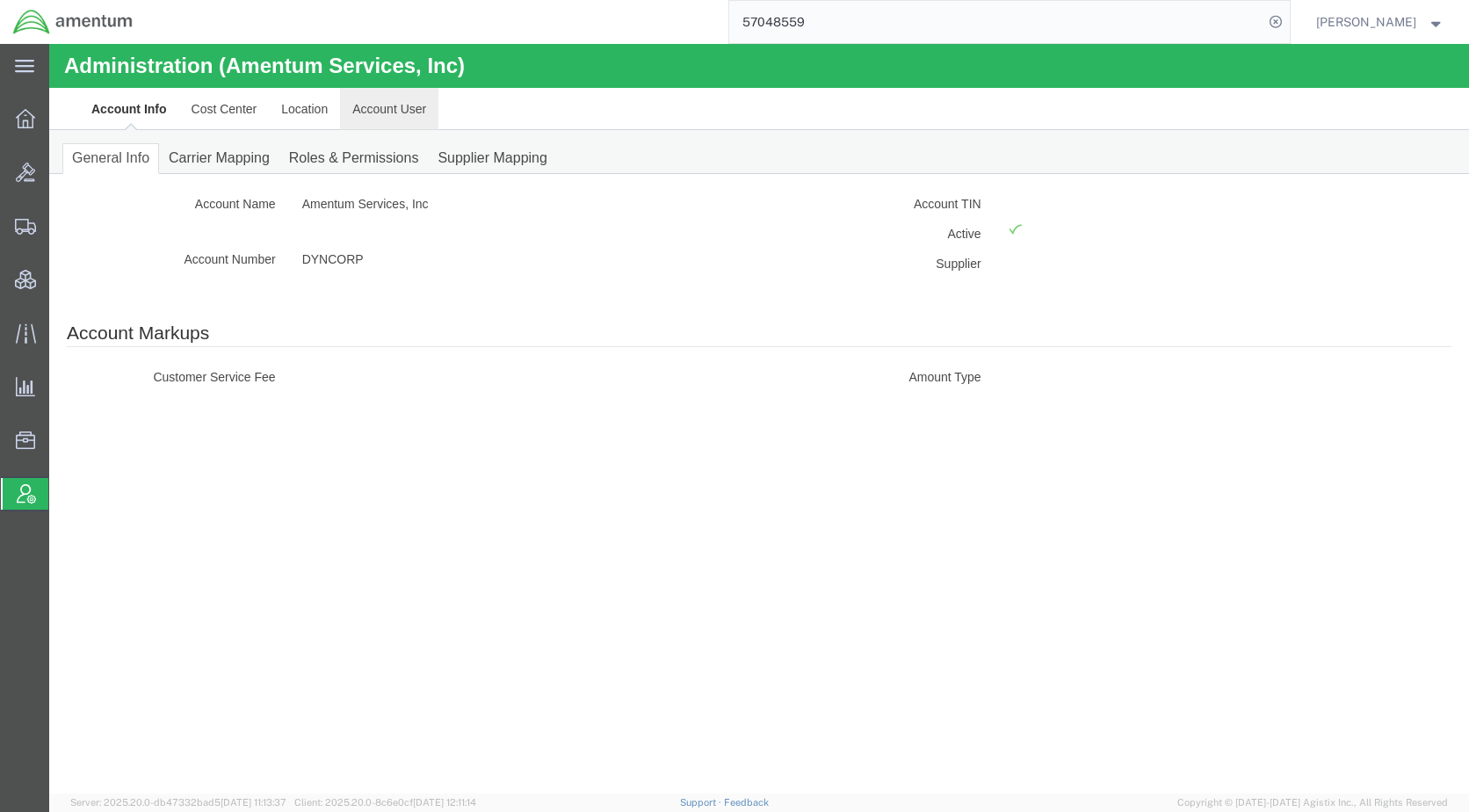
click at [378, 115] on link "Account User" at bounding box center [389, 109] width 98 height 43
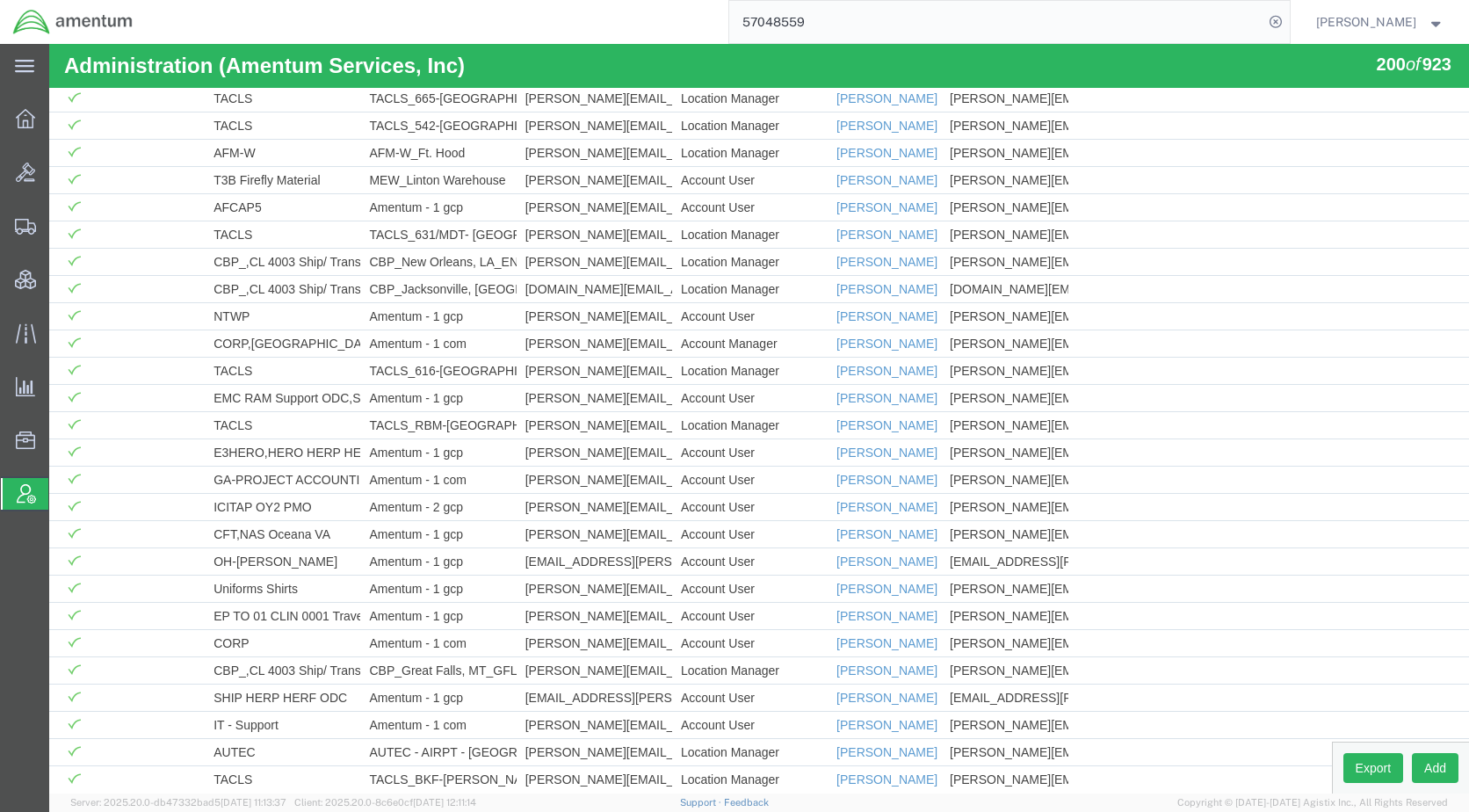
scroll to position [4943, 0]
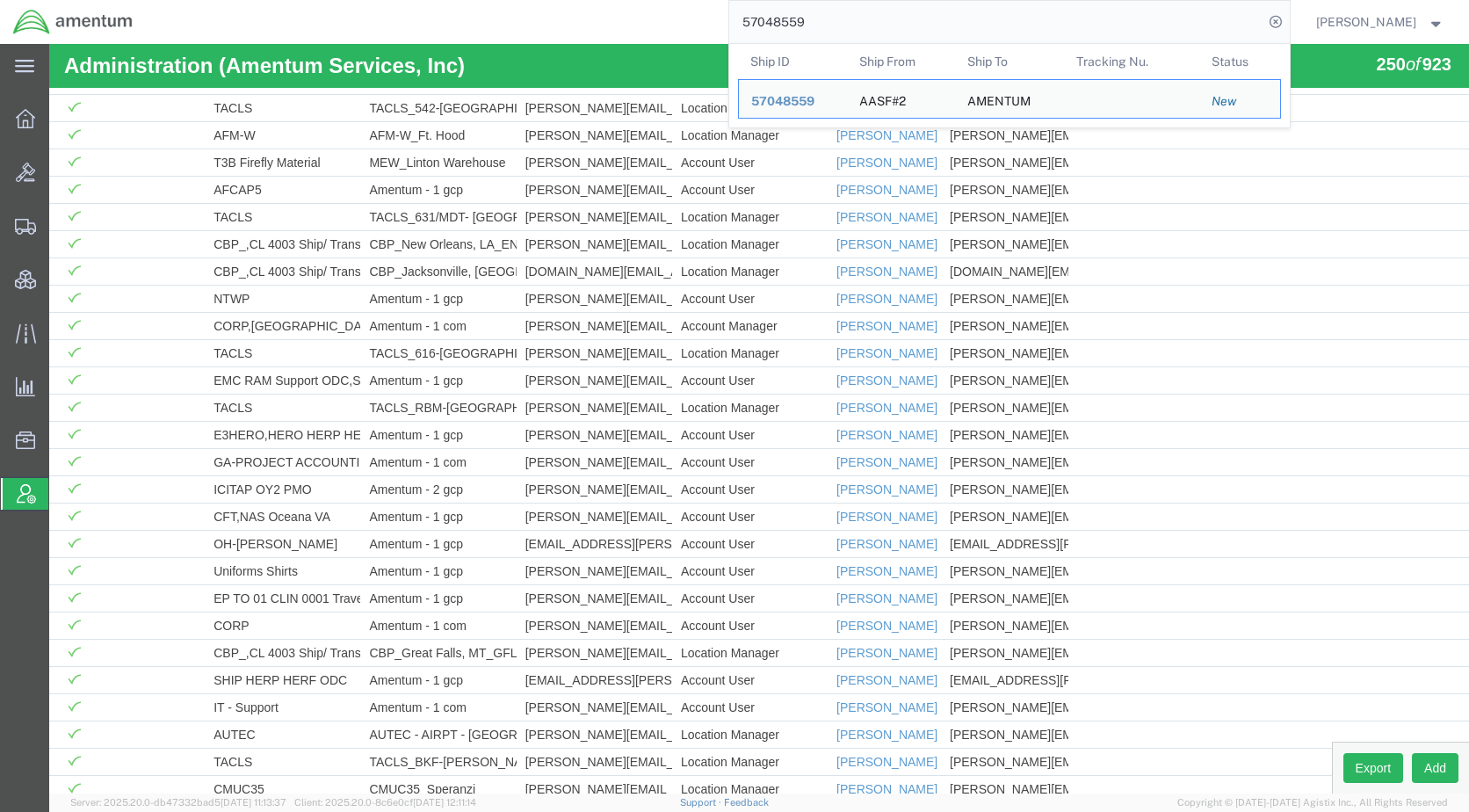
drag, startPoint x: 862, startPoint y: 17, endPoint x: 739, endPoint y: 27, distance: 123.4
click at [739, 27] on div "57048559 Ship ID Ship From Ship To Tracking Nu. Status Ship ID 57048559 Ship Fr…" at bounding box center [718, 22] width 1144 height 44
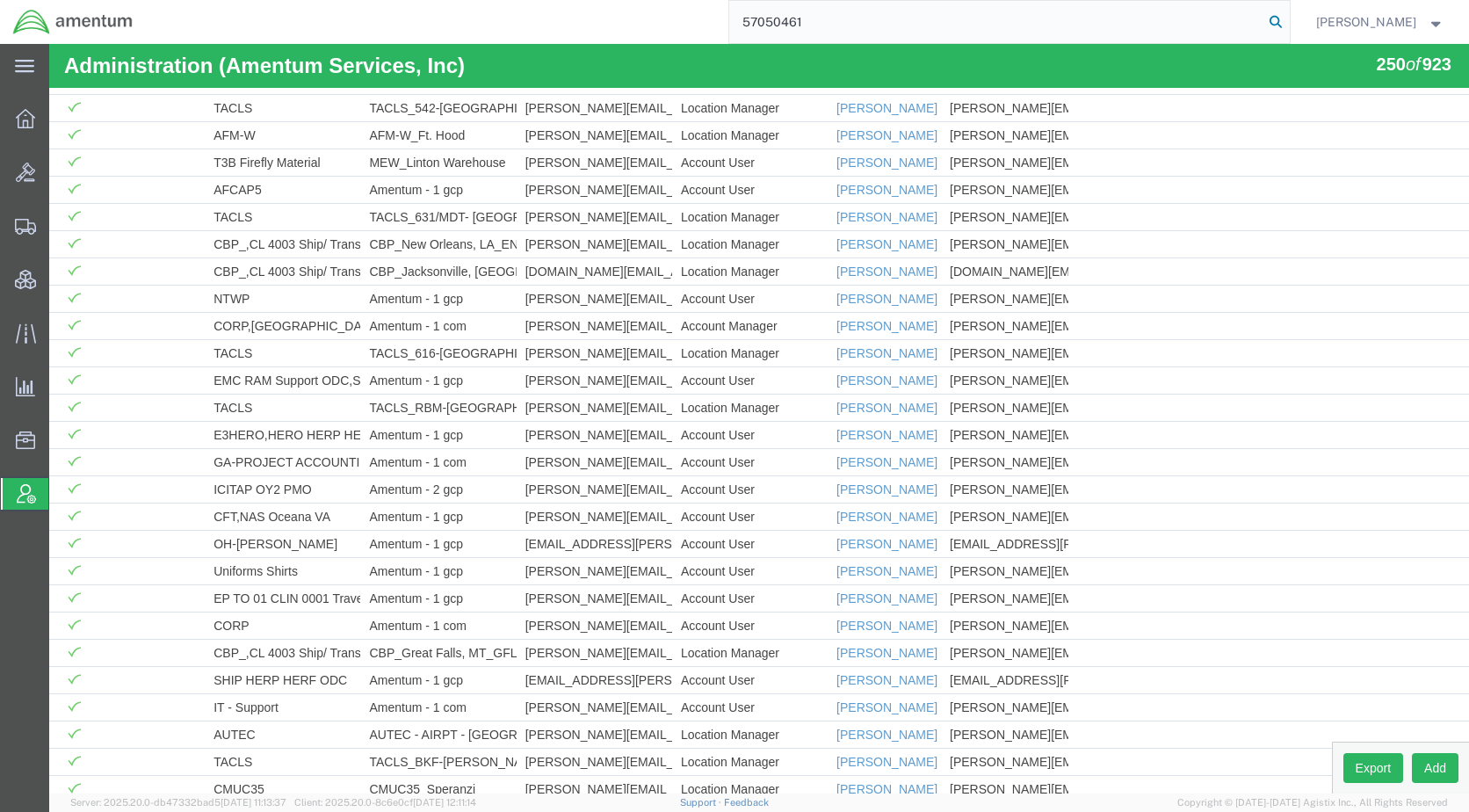
type input "57050461"
click at [1288, 16] on icon at bounding box center [1276, 22] width 25 height 25
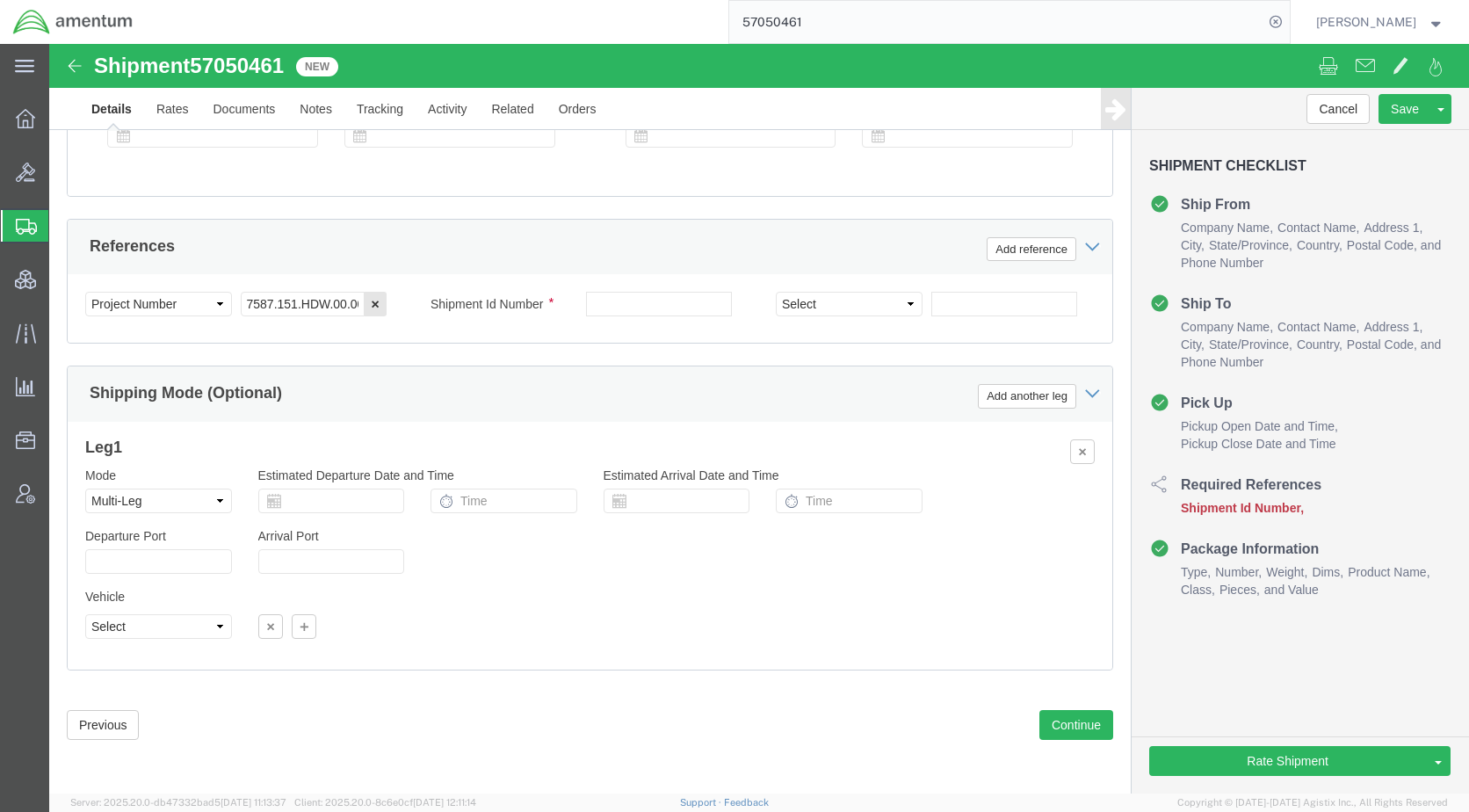
scroll to position [858, 0]
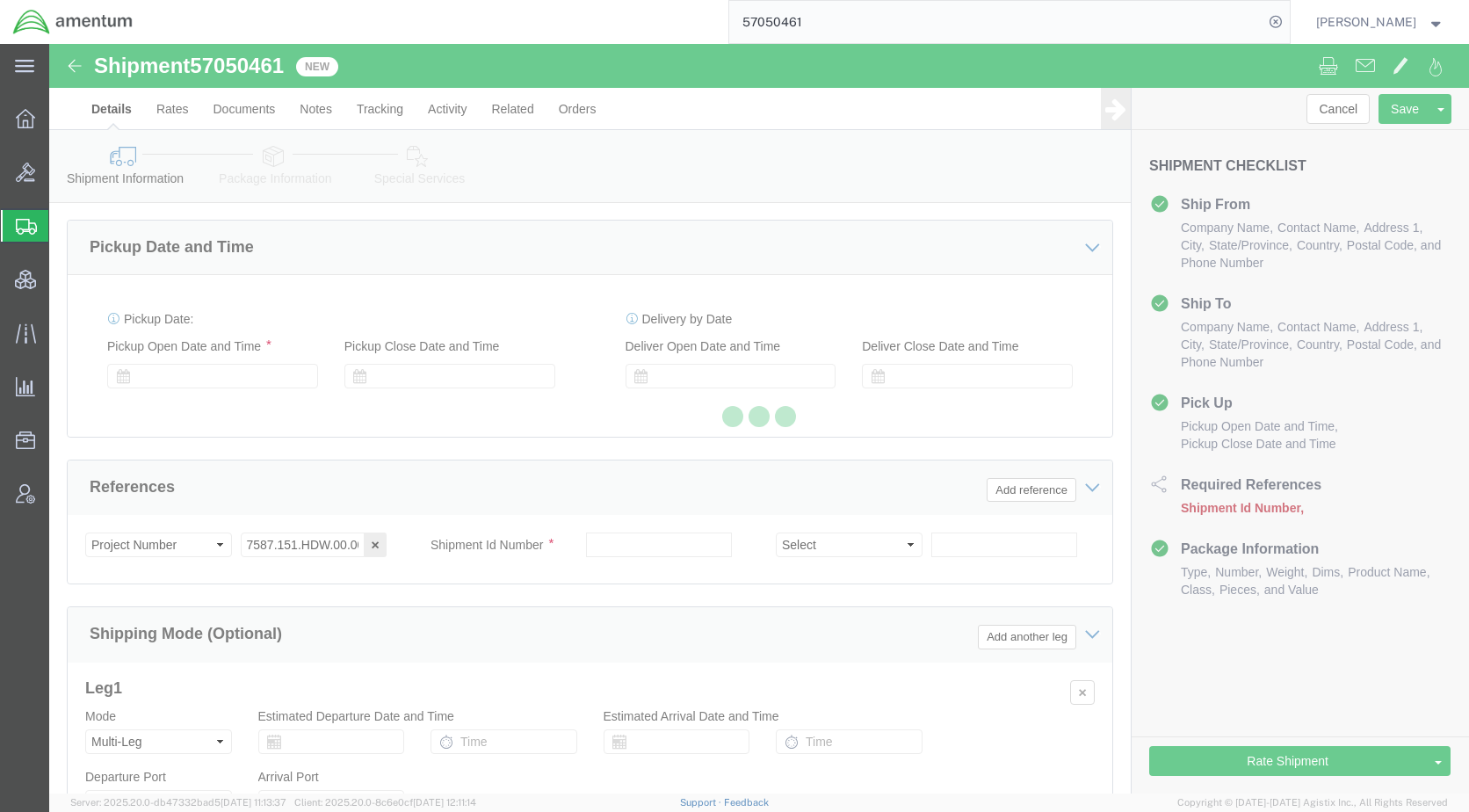
select select
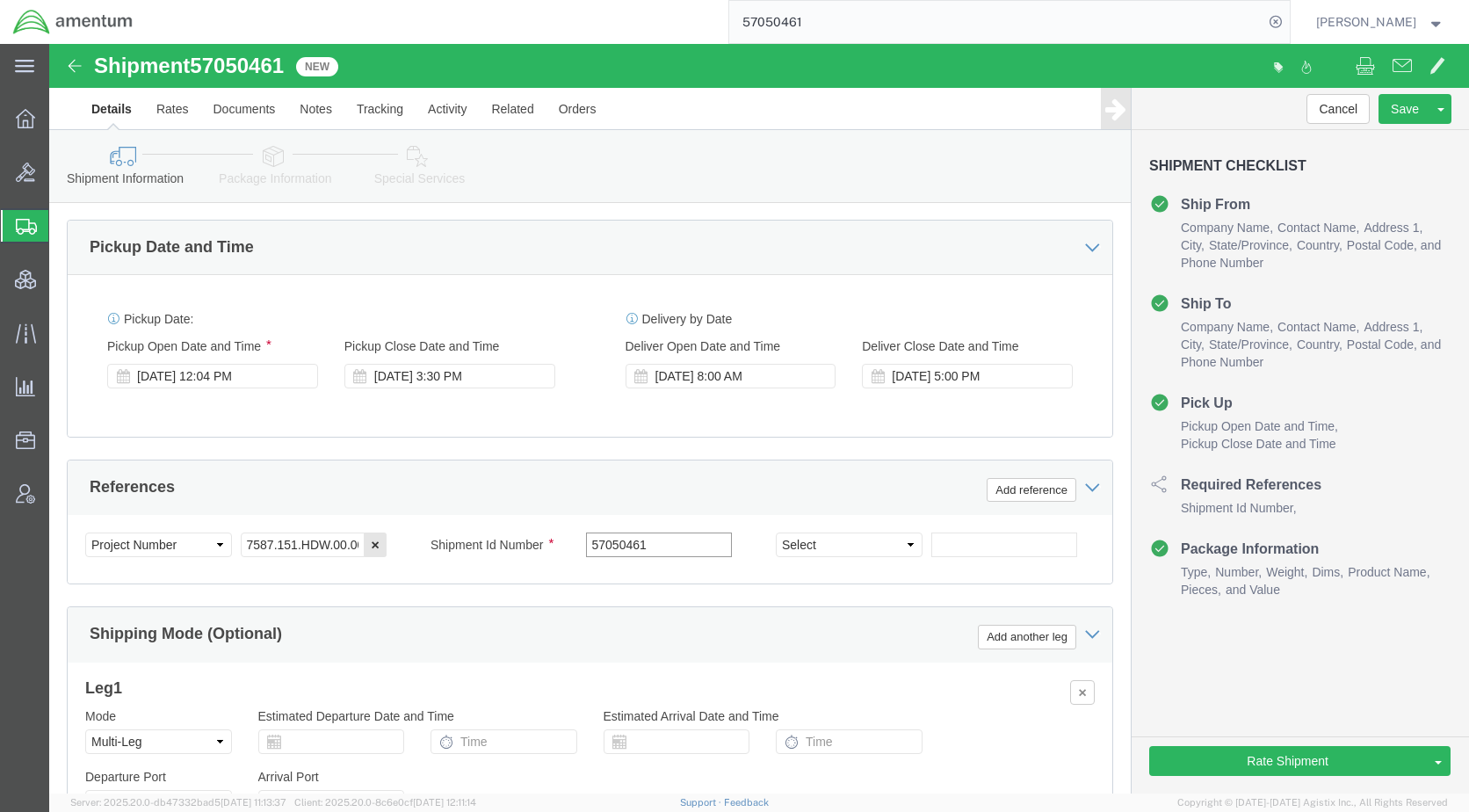
scroll to position [1099, 0]
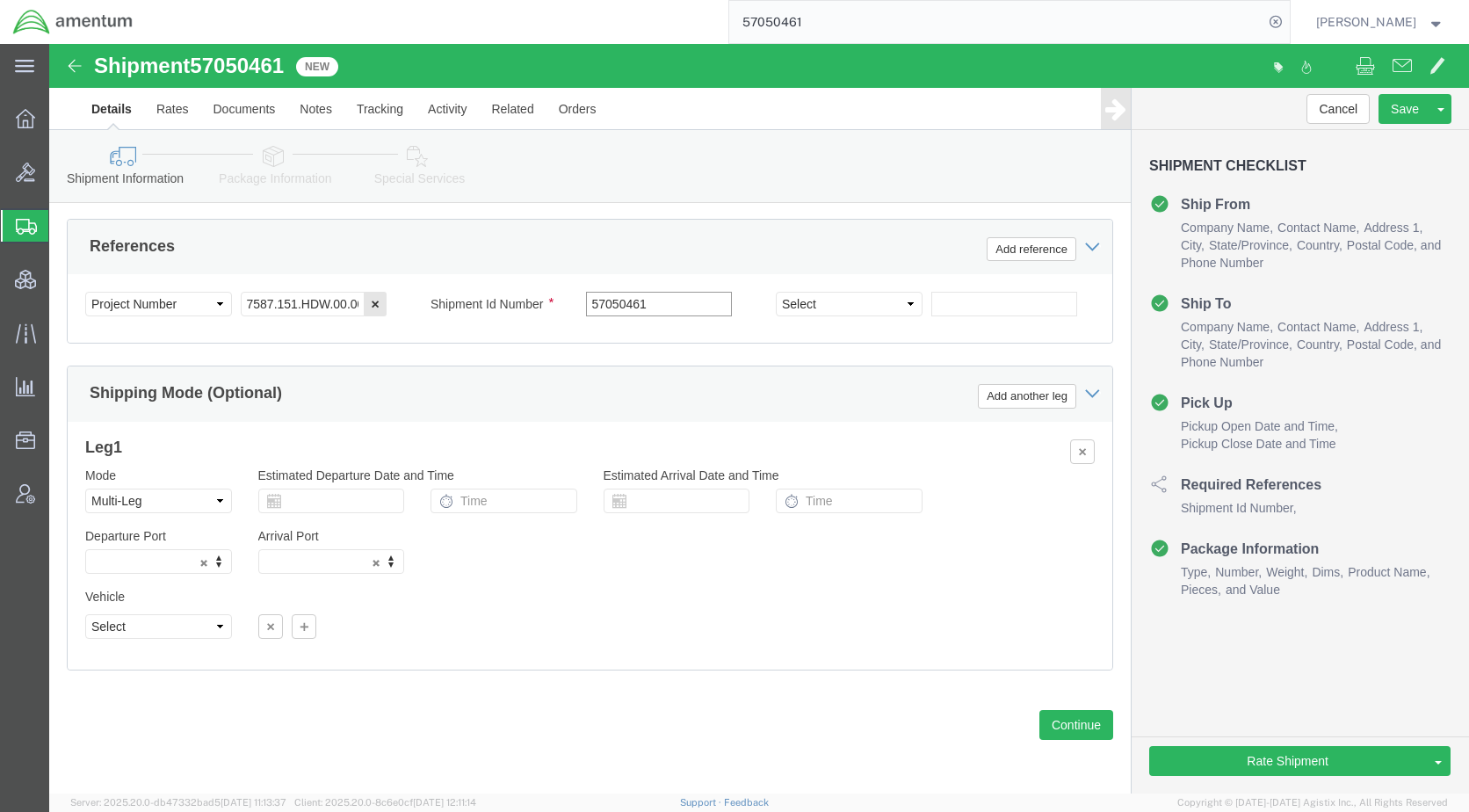
type input "57050461"
click select "Select Air Less than Truckload Multi-Leg Ocean Freight Rail Small Parcel Truckl…"
select select
click select "Select Air Less than Truckload Multi-Leg Ocean Freight Rail Small Parcel Truckl…"
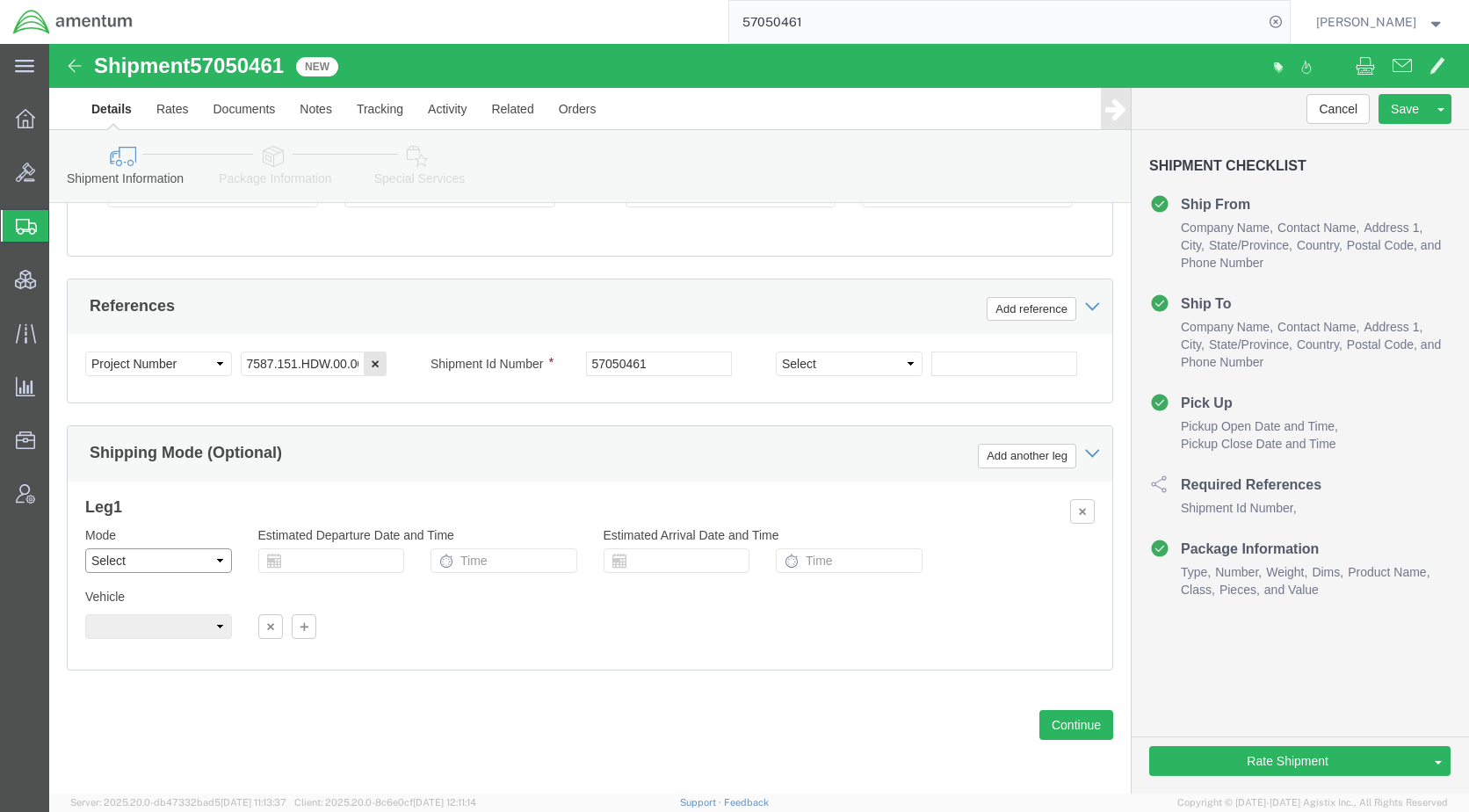
scroll to position [1039, 0]
click icon
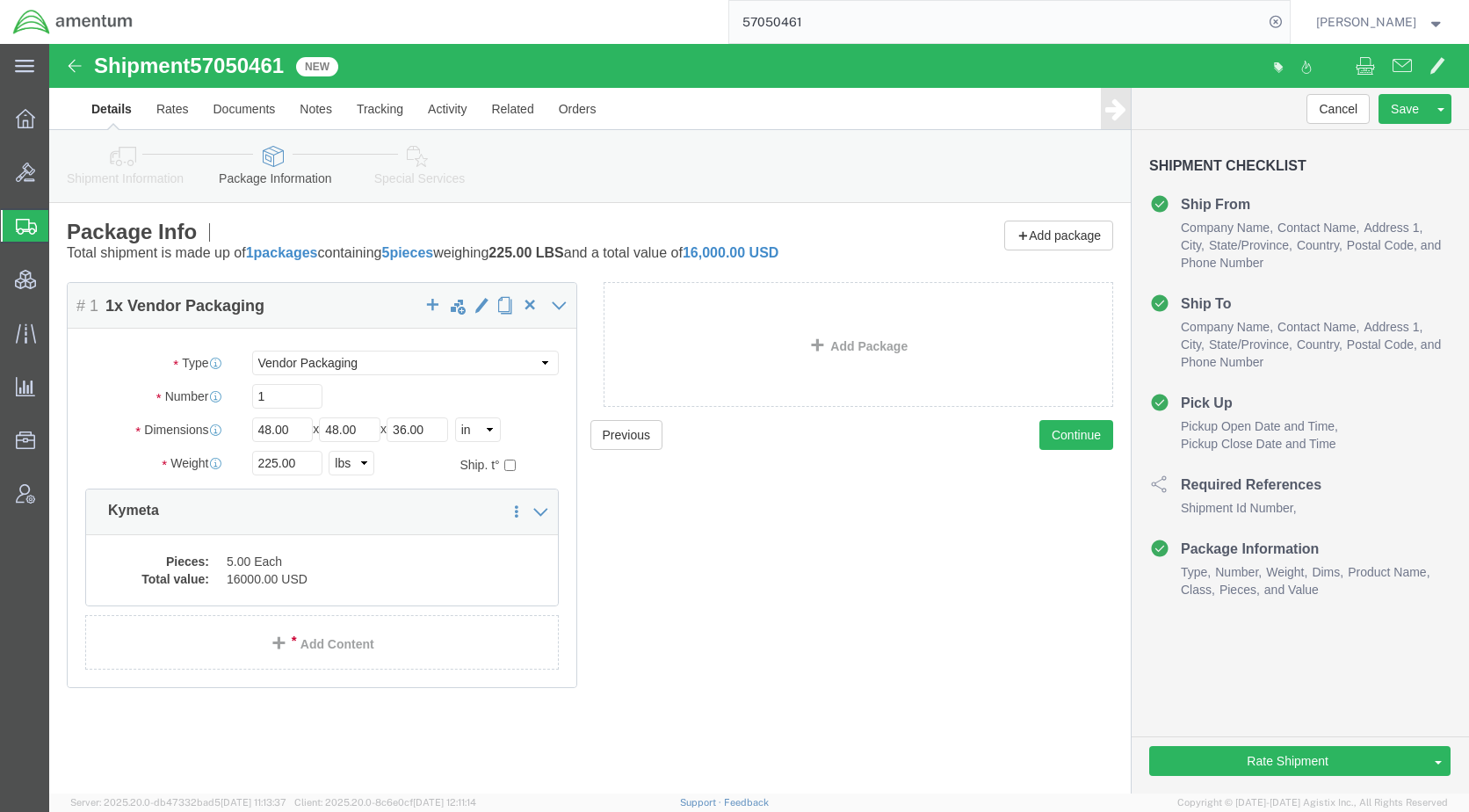
click icon
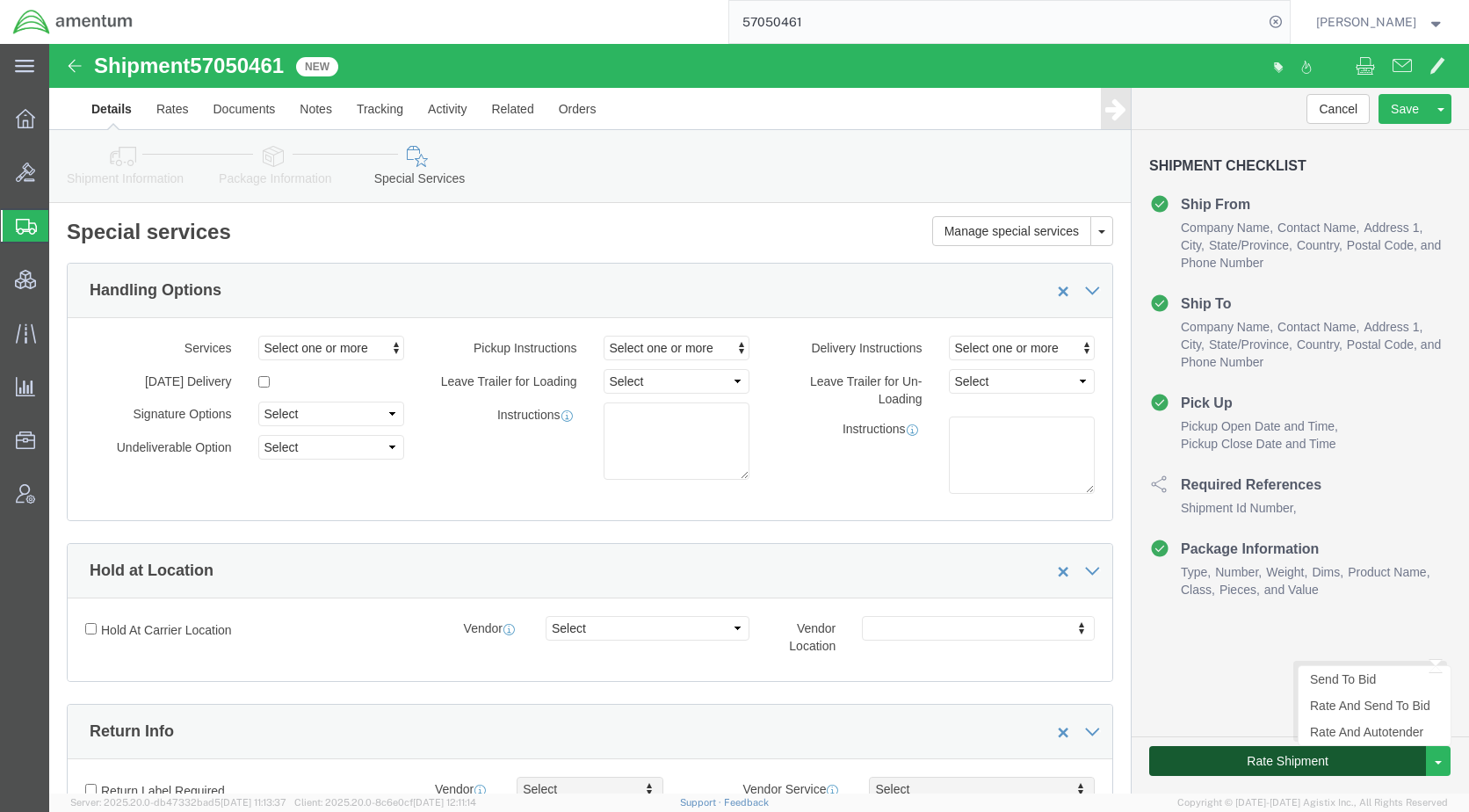
click button "Rate Shipment"
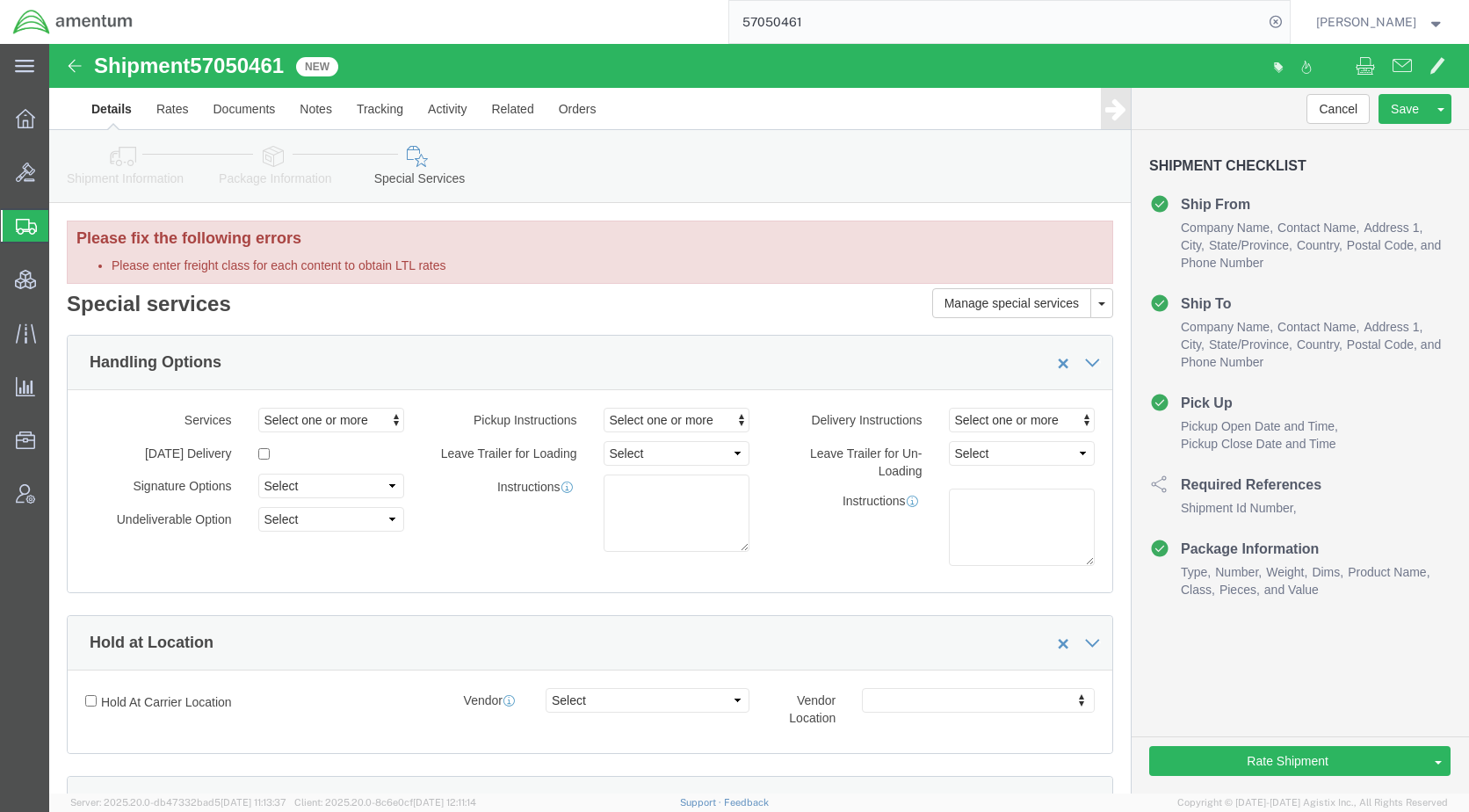
drag, startPoint x: 231, startPoint y: 119, endPoint x: 254, endPoint y: 113, distance: 23.8
click icon
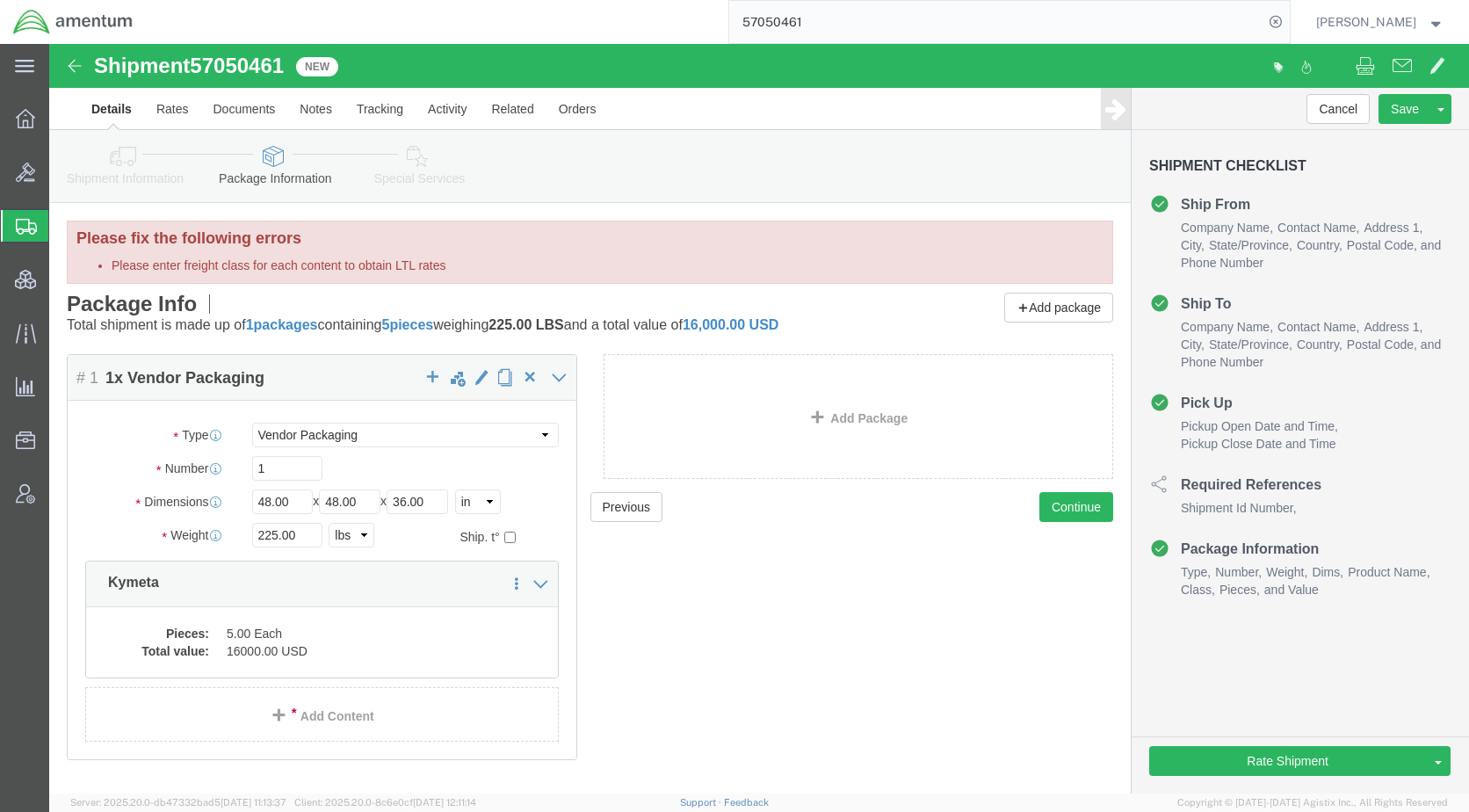
click dd "5.00 Each"
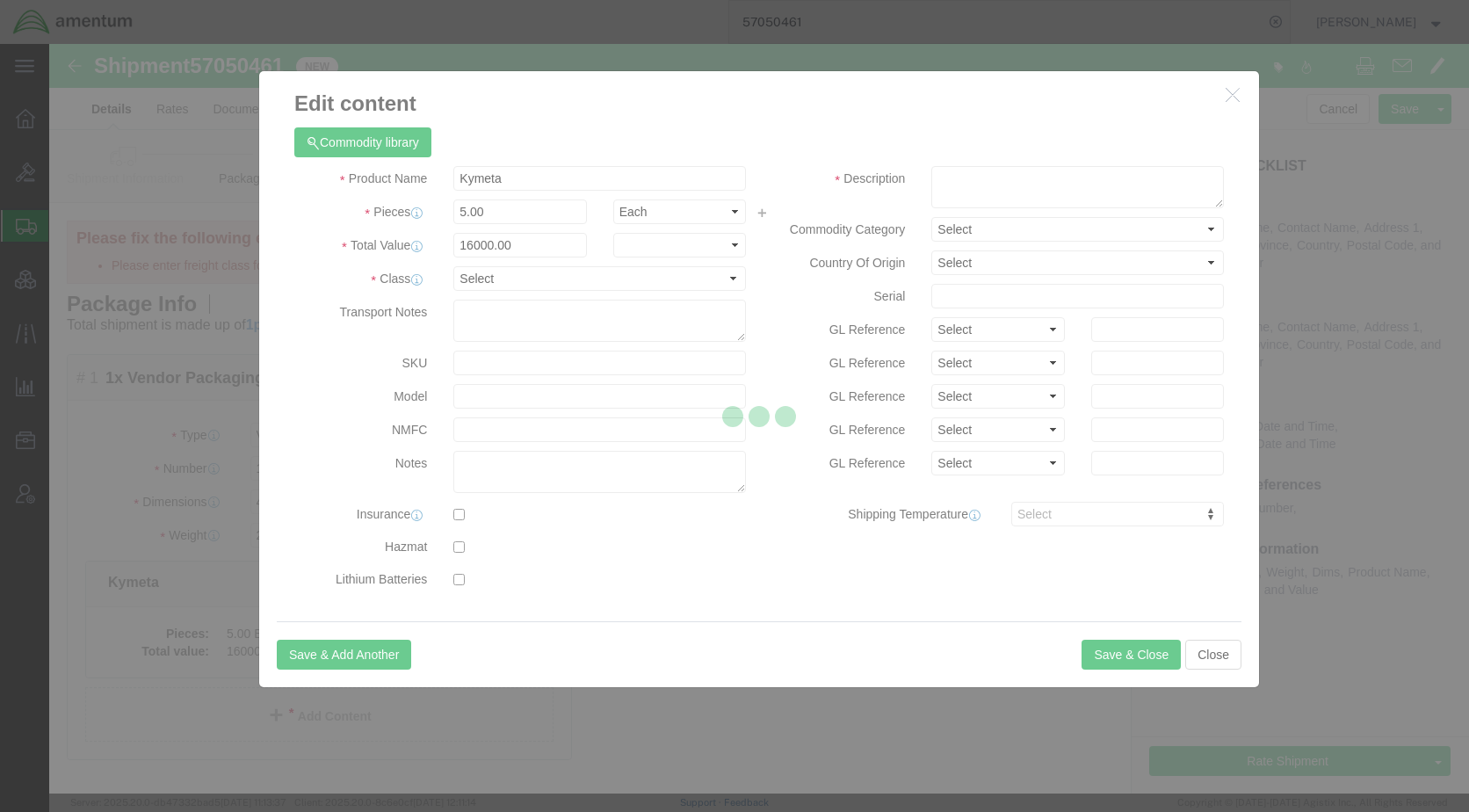
click at [515, 281] on div at bounding box center [758, 418] width 1419 height 749
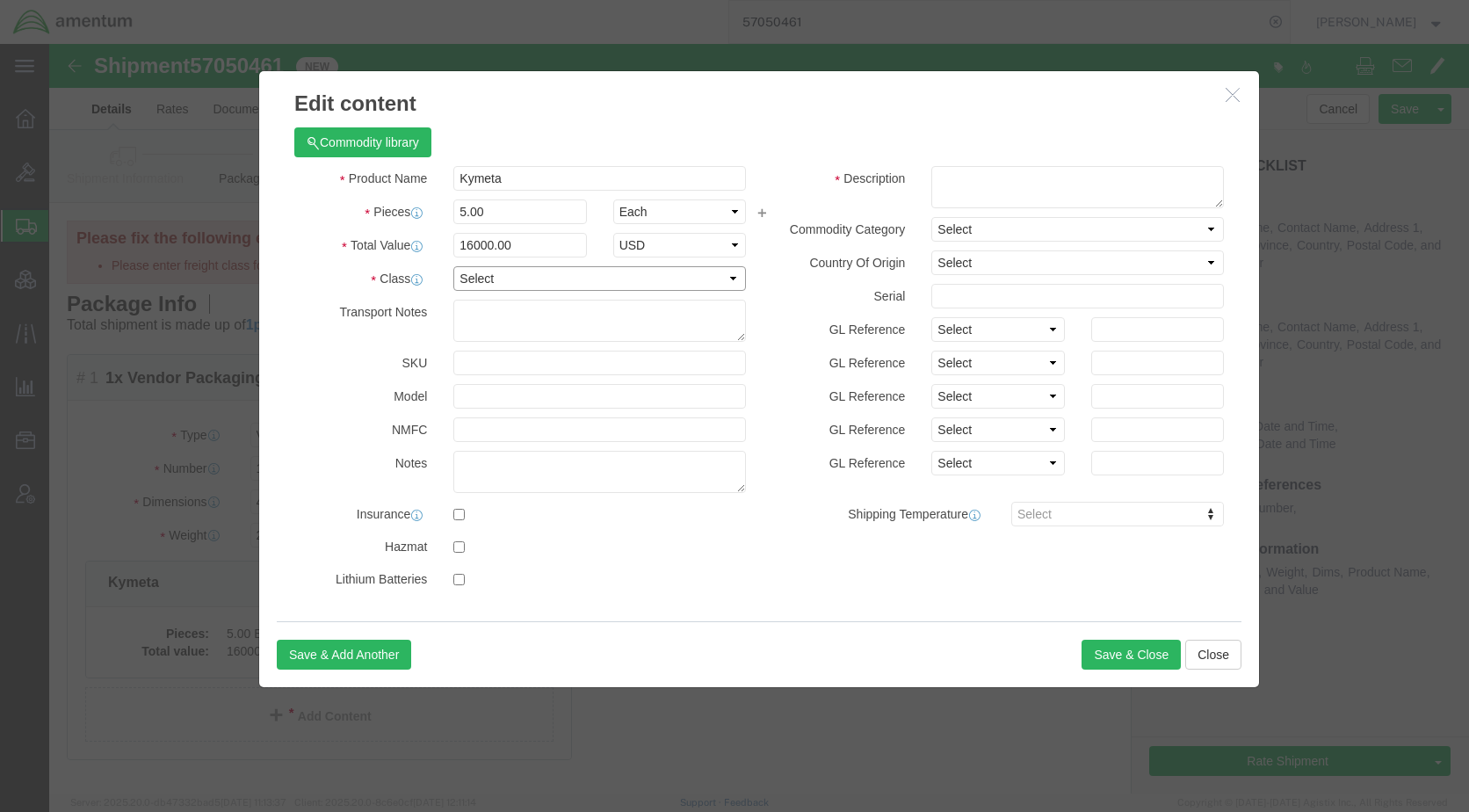
drag, startPoint x: 515, startPoint y: 281, endPoint x: 465, endPoint y: 238, distance: 65.9
click select "Select 50 55 60 65 70 85 92.5 100 125 175 250 300 400"
select select "250"
click select "Select 50 55 60 65 70 85 92.5 100 125 175 250 300 400"
click button "Save & Close"
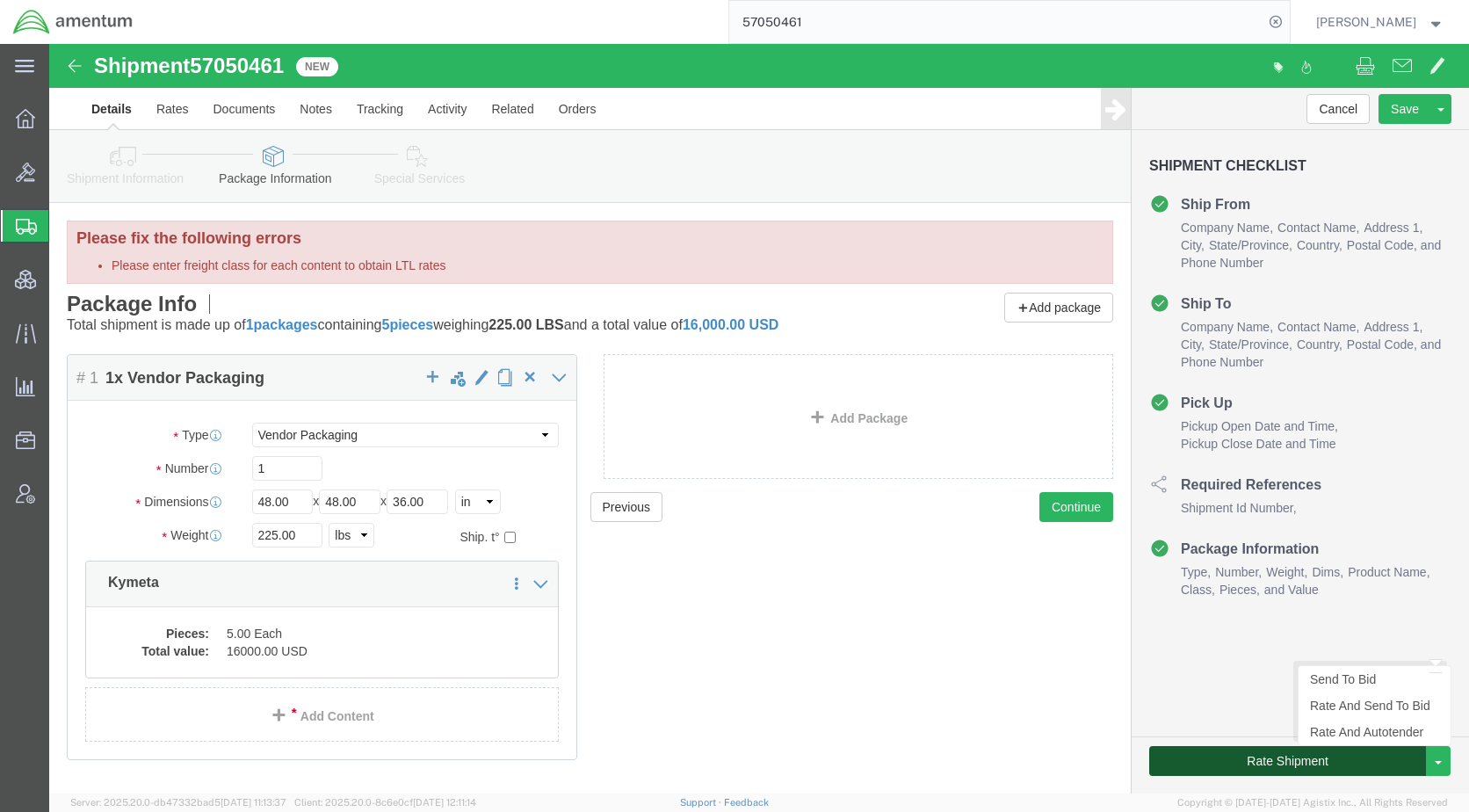
click button "Rate Shipment"
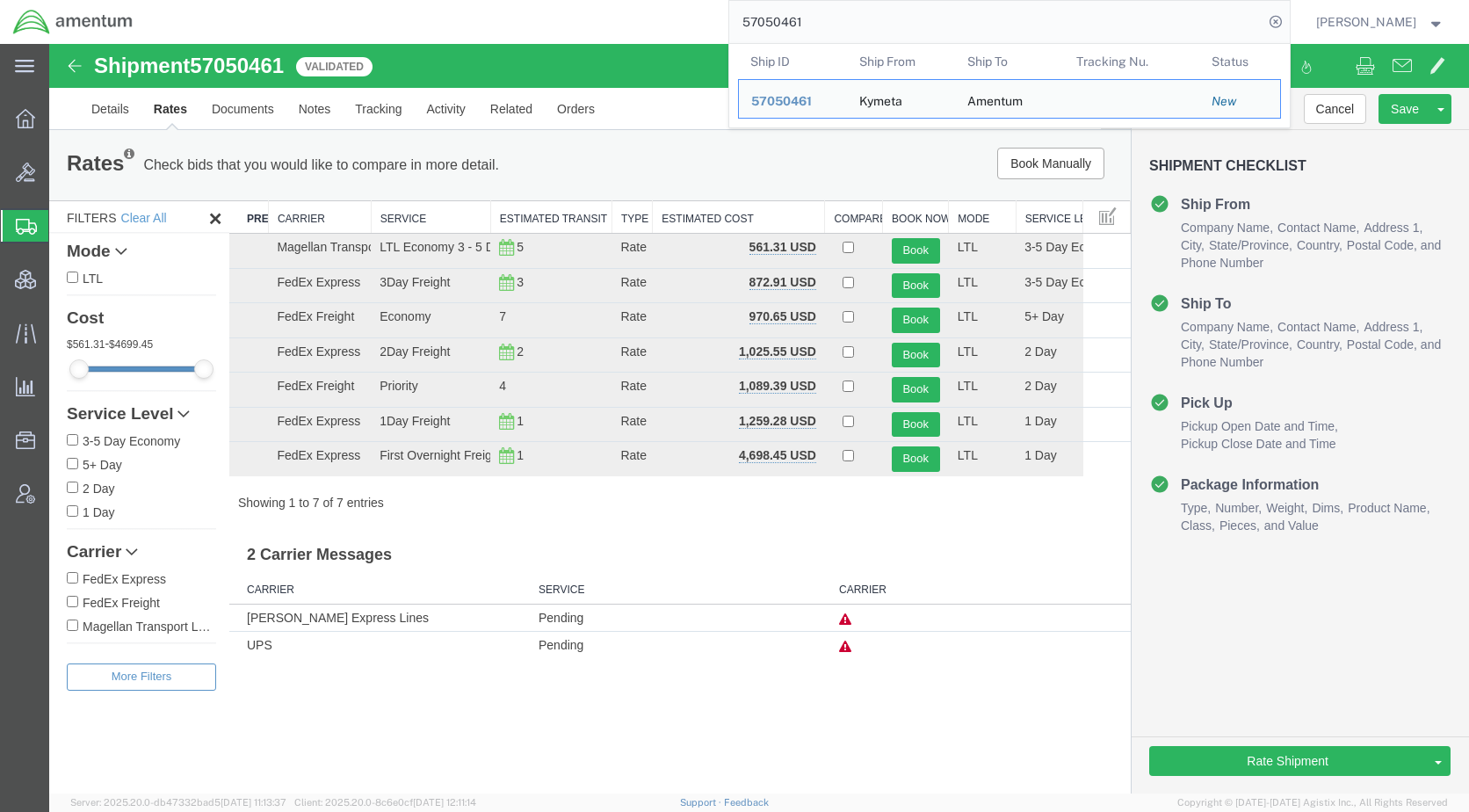
drag, startPoint x: 911, startPoint y: 28, endPoint x: 729, endPoint y: 32, distance: 182.0
click at [729, 32] on div "57050461 Ship ID Ship From Ship To Tracking Nu. Status Ship ID 57050461 Ship Fr…" at bounding box center [718, 22] width 1144 height 44
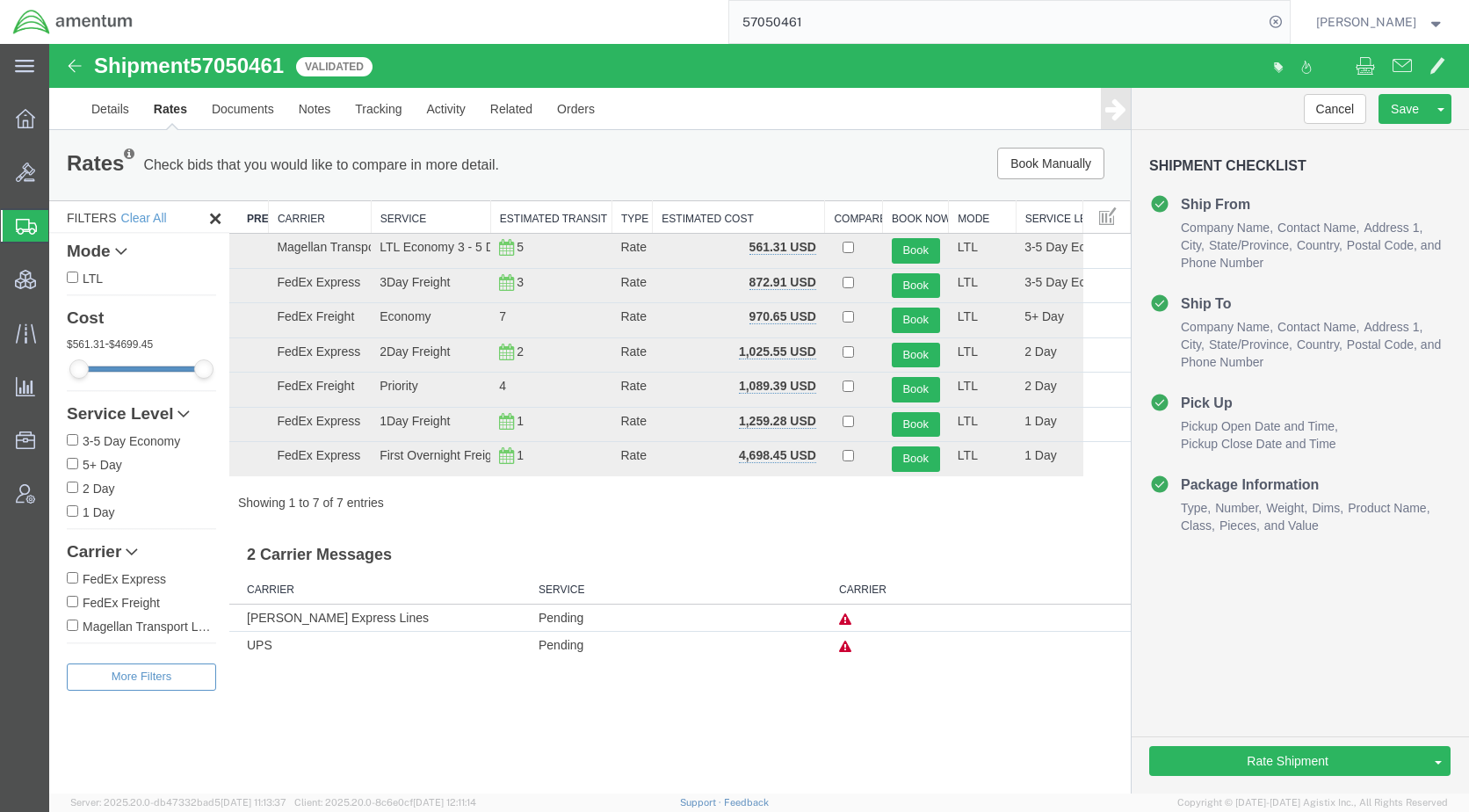
paste input "34385"
click at [1288, 21] on icon at bounding box center [1276, 22] width 25 height 25
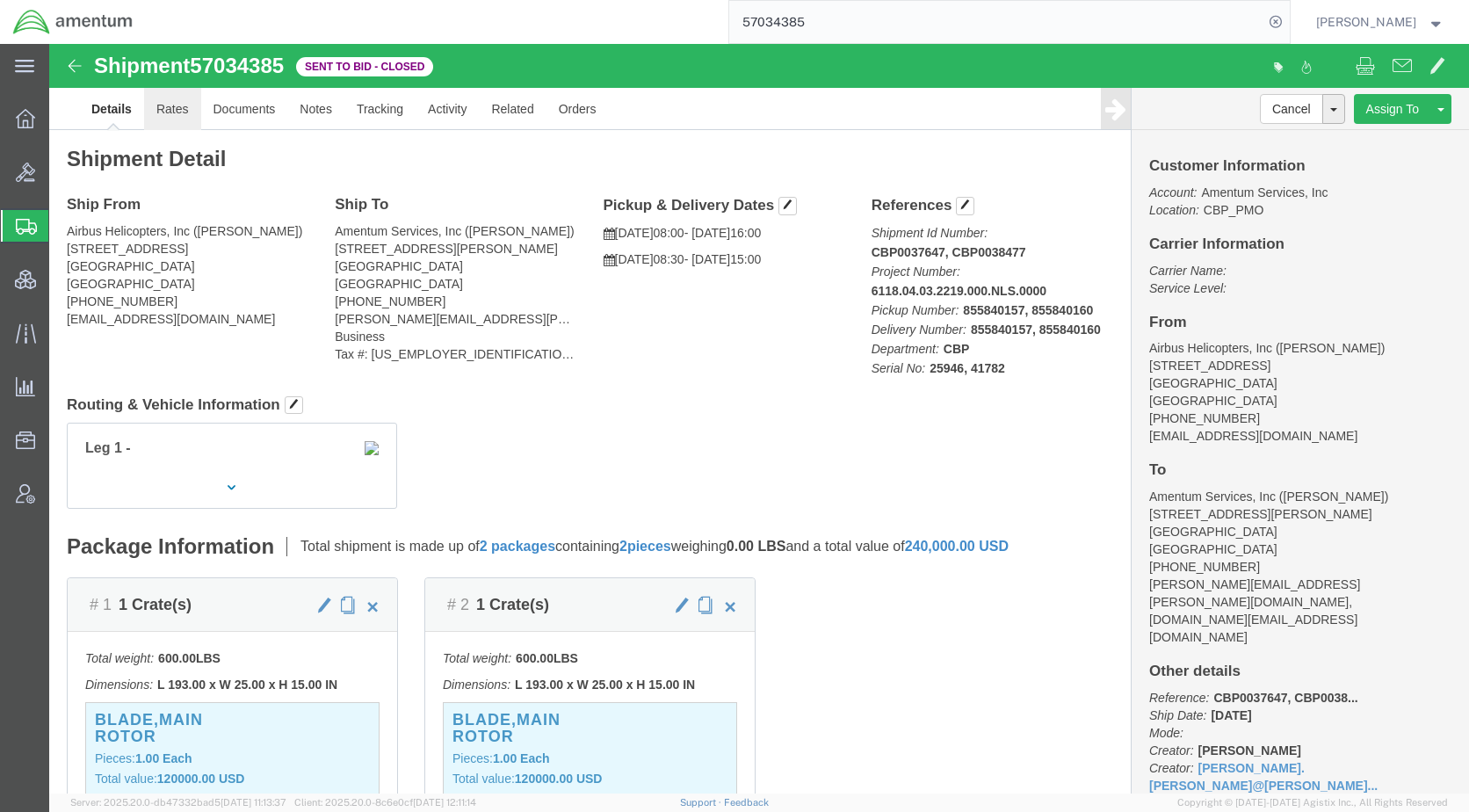
drag, startPoint x: 126, startPoint y: 71, endPoint x: 153, endPoint y: 79, distance: 28.2
click link "Rates"
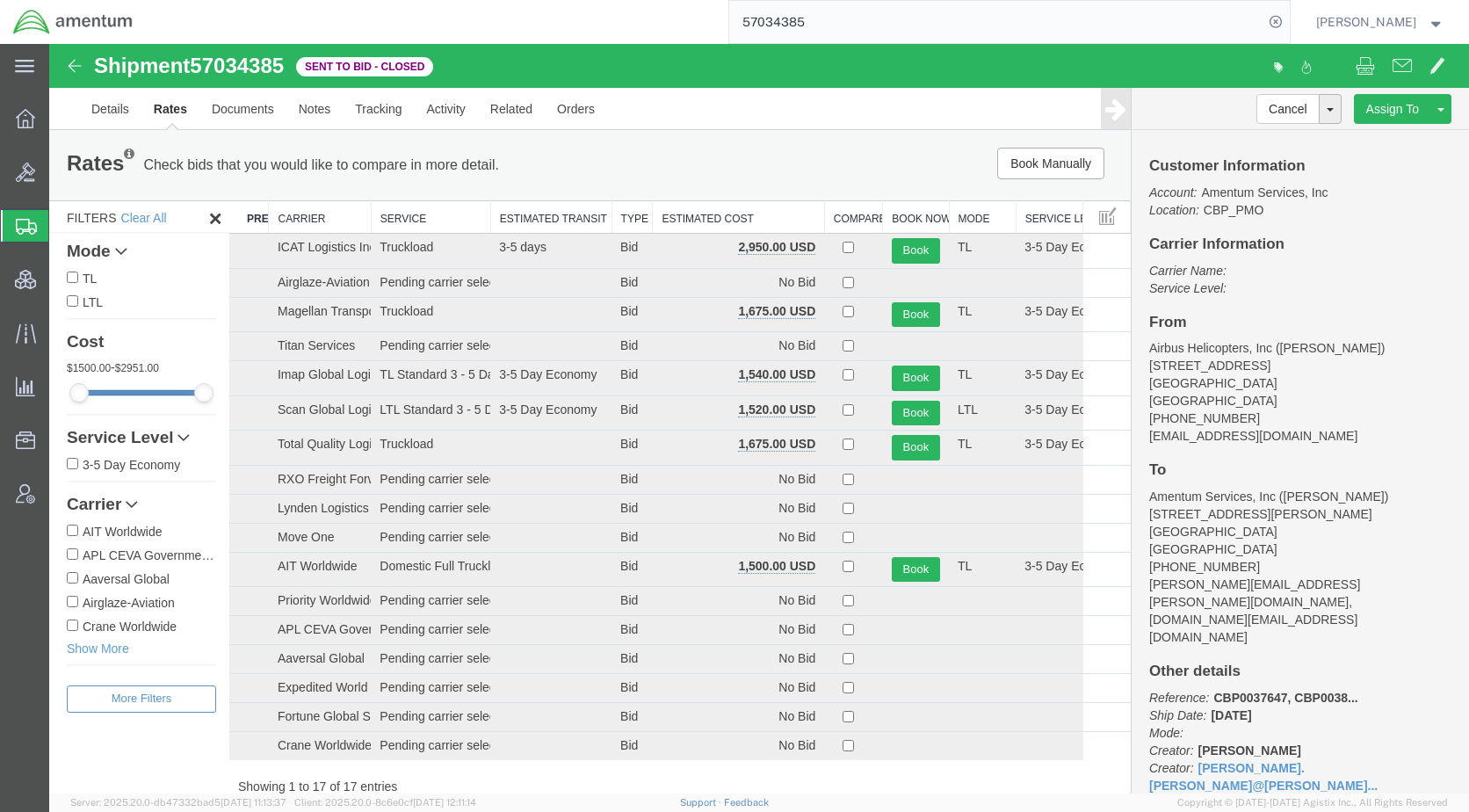
click at [733, 215] on th "Estimated Cost" at bounding box center [738, 217] width 171 height 33
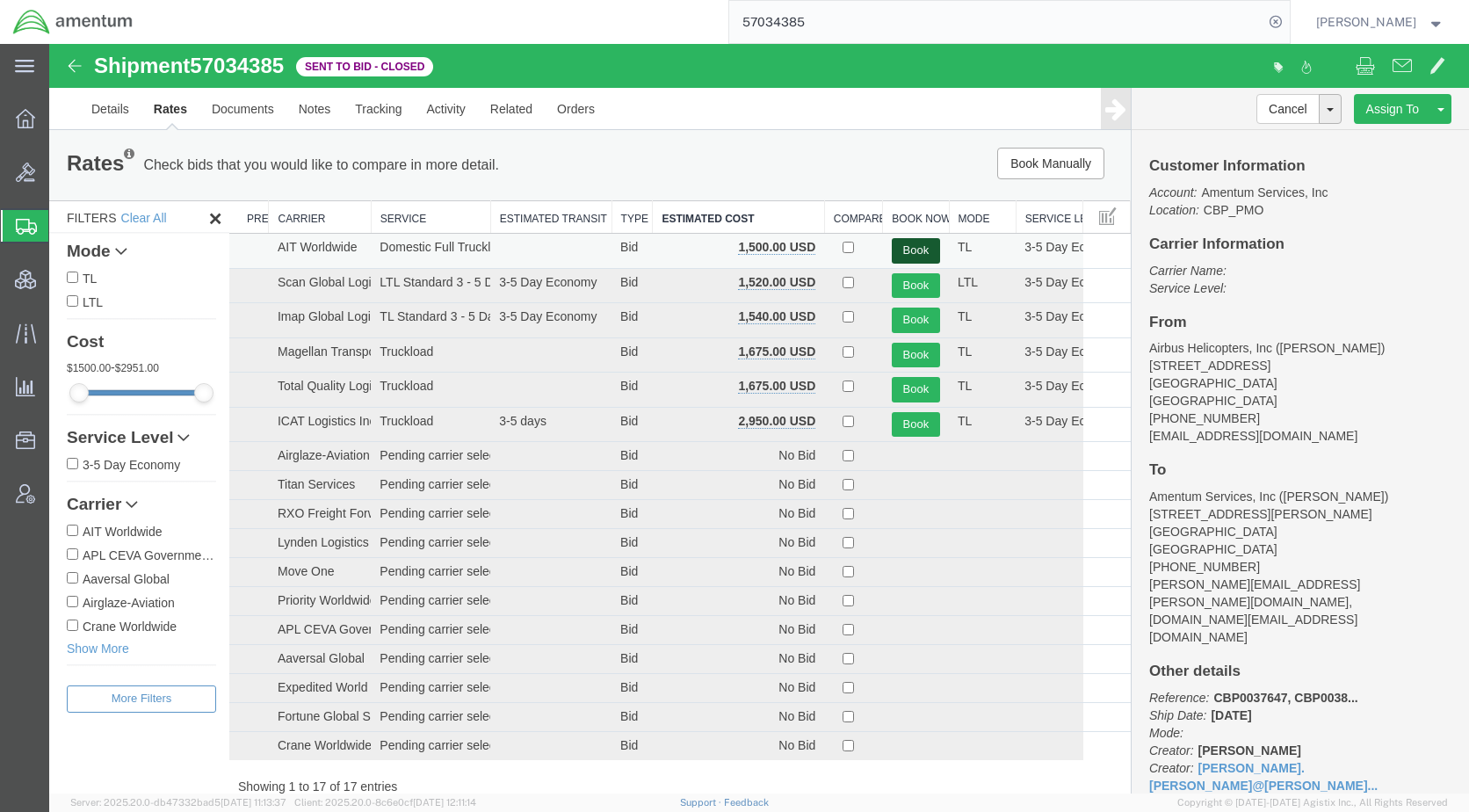
click at [910, 246] on button "Book" at bounding box center [916, 251] width 49 height 26
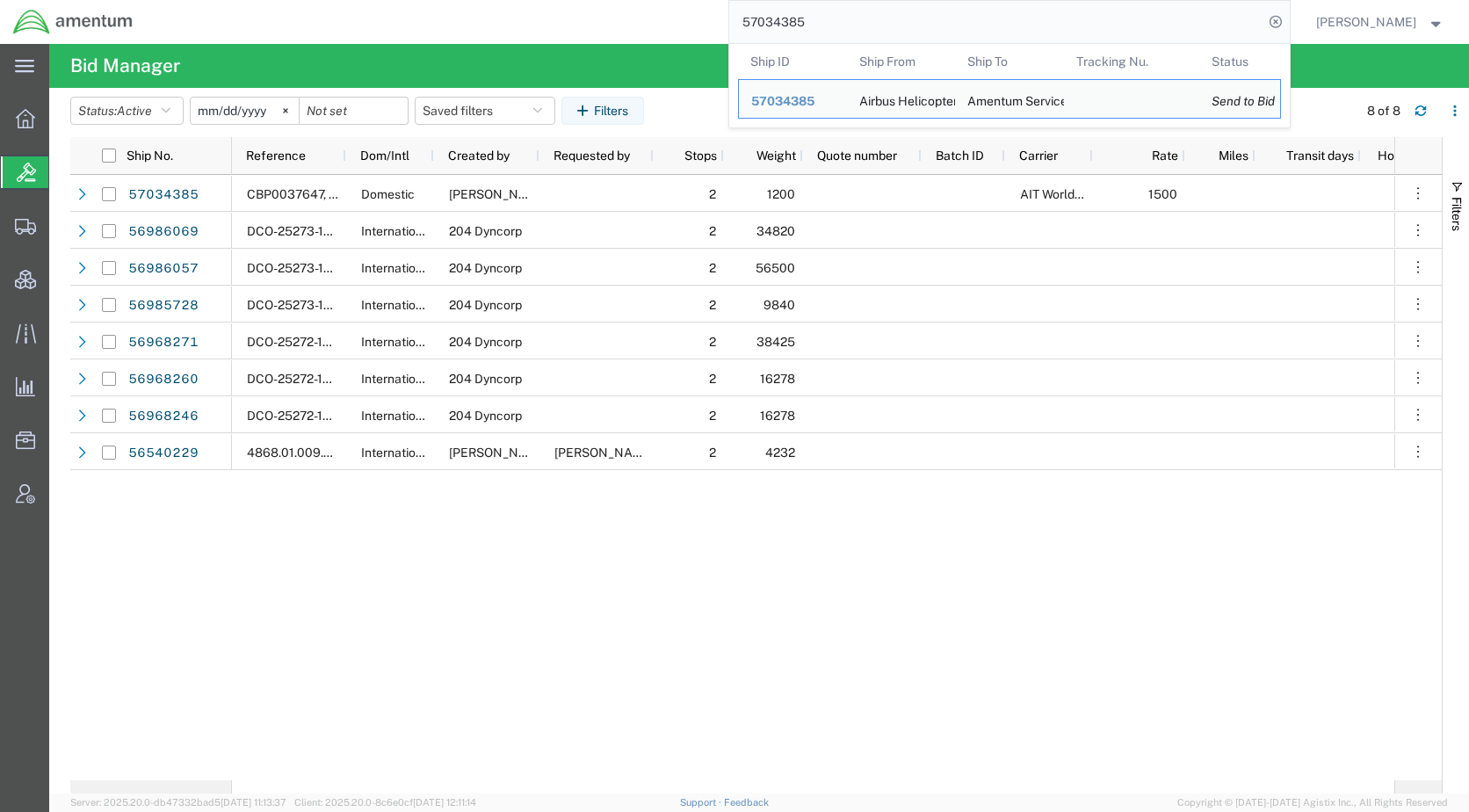
drag, startPoint x: 854, startPoint y: 15, endPoint x: 723, endPoint y: 25, distance: 131.4
click at [723, 25] on div "57034385 Ship ID Ship From Ship To Tracking Nu. Status Ship ID 57034385 Ship Fr…" at bounding box center [718, 22] width 1144 height 44
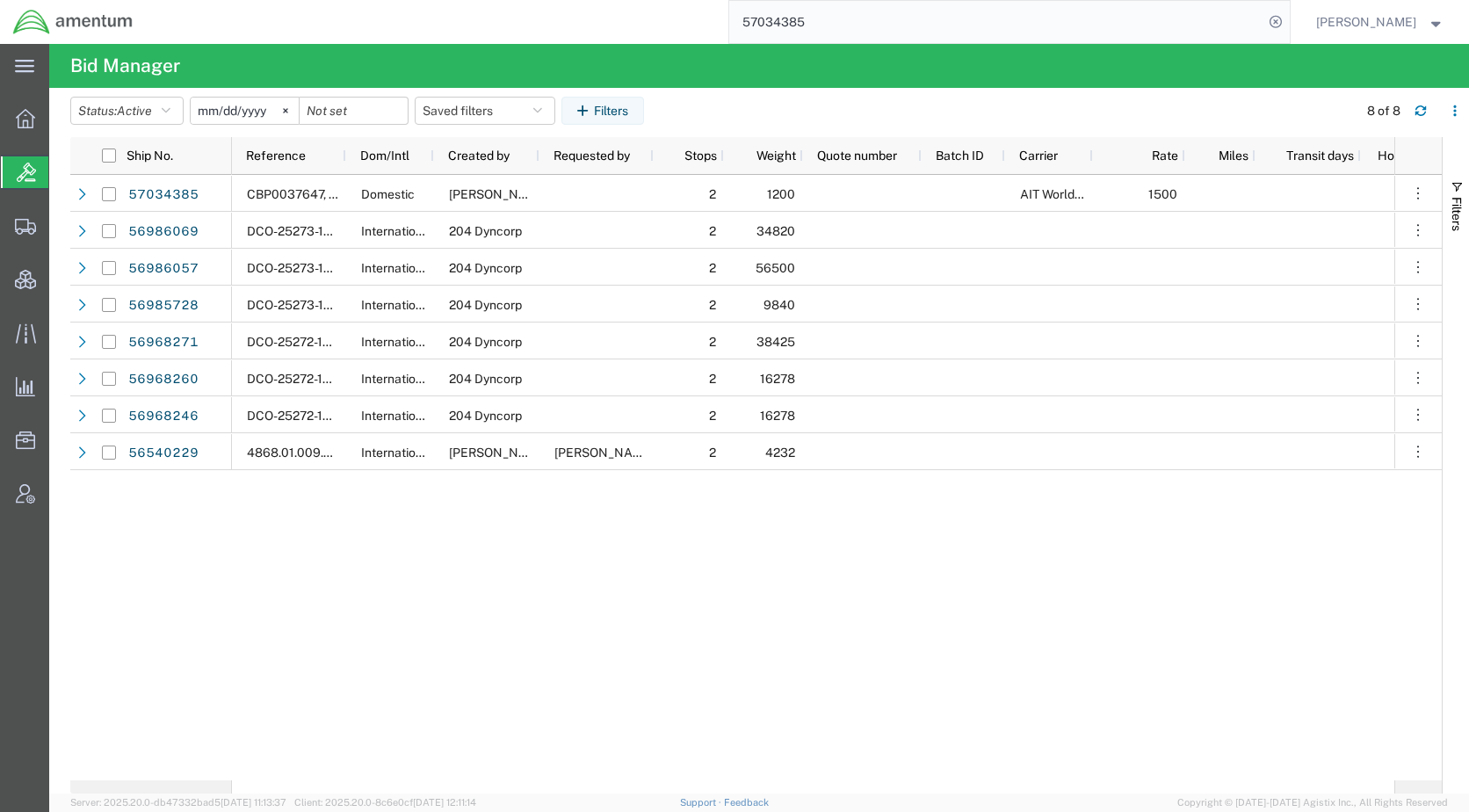
paste input "50461"
type input "57050461"
click at [1288, 20] on icon at bounding box center [1276, 22] width 25 height 25
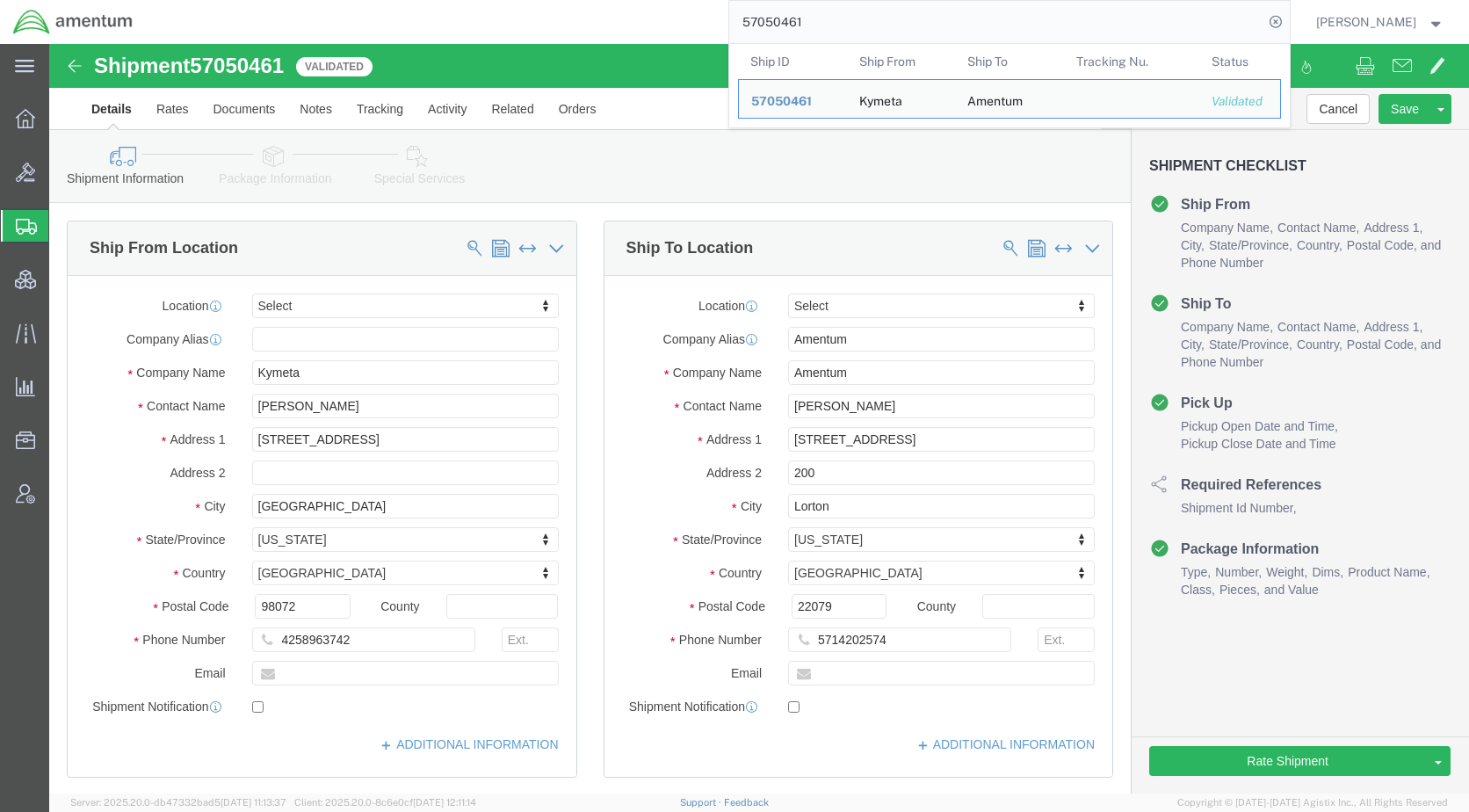
select select
click button "Rate Shipment"
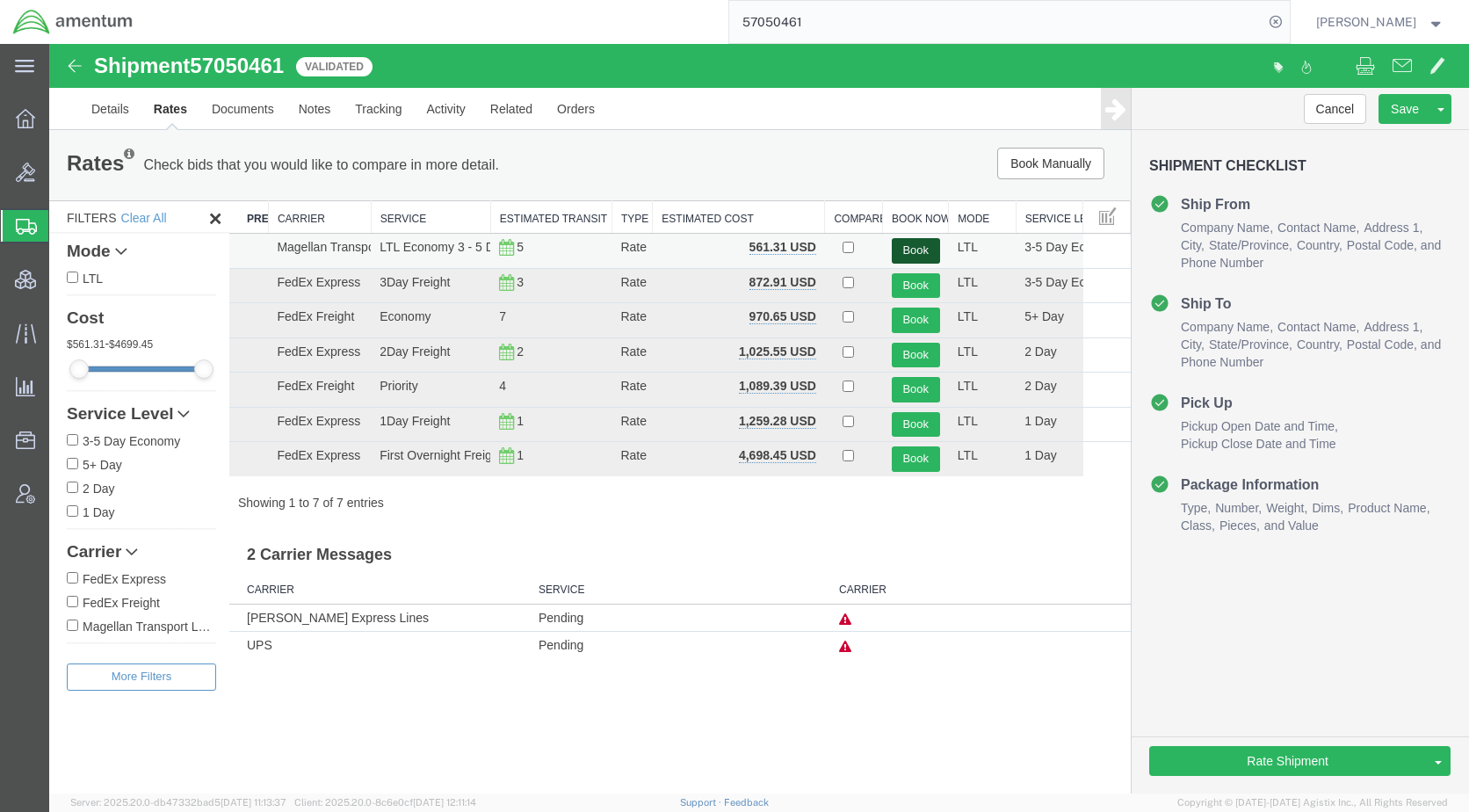
click at [898, 250] on button "Book" at bounding box center [916, 251] width 49 height 26
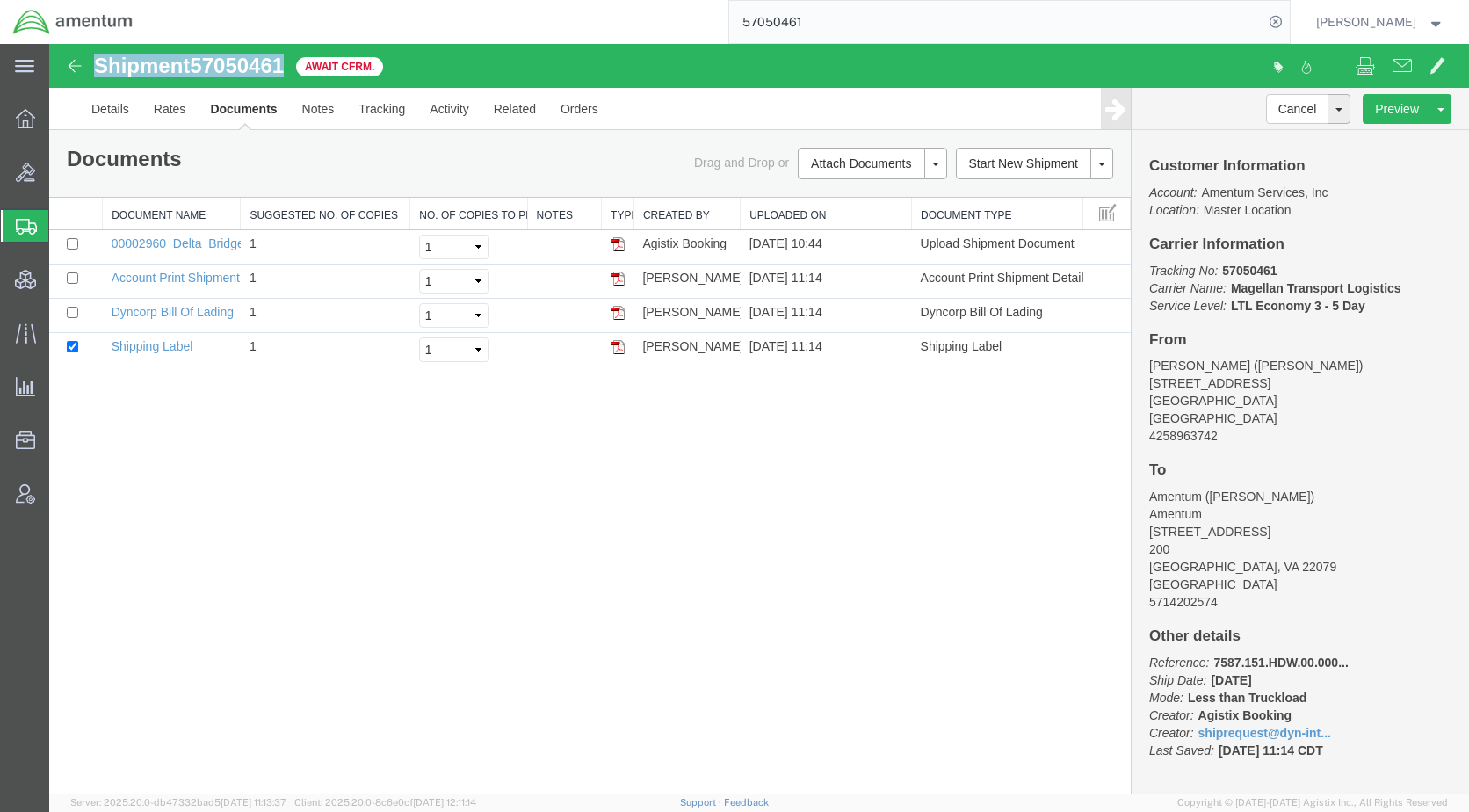
drag, startPoint x: 300, startPoint y: 67, endPoint x: 100, endPoint y: 59, distance: 200.2
click at [100, 59] on div "Shipment 57050461 4 of 4 Await Cfrm." at bounding box center [404, 71] width 708 height 34
drag, startPoint x: 100, startPoint y: 59, endPoint x: 108, endPoint y: 66, distance: 10.6
copy h1 "Shipment 57050461"
click at [89, 115] on link "Details" at bounding box center [110, 109] width 62 height 43
